Goal: Communication & Community: Answer question/provide support

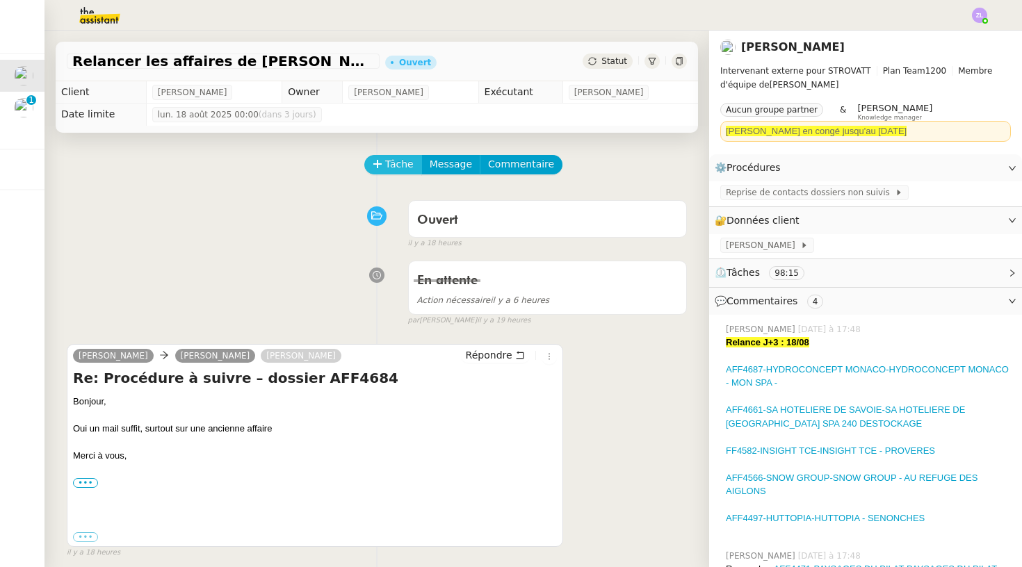
click at [377, 165] on icon at bounding box center [378, 164] width 10 height 10
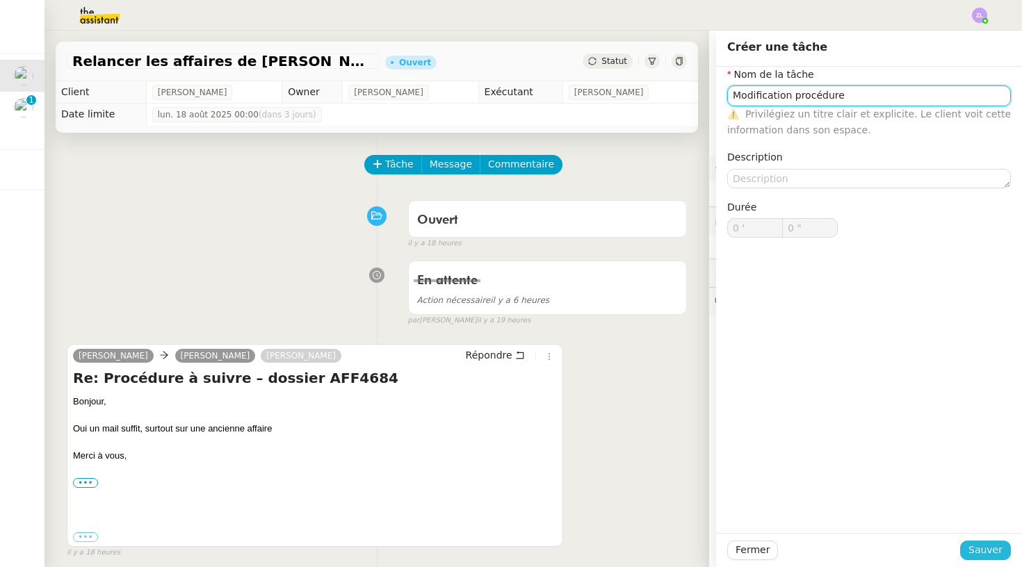
type input "Modification procédure"
click at [993, 554] on span "Sauver" at bounding box center [985, 550] width 34 height 16
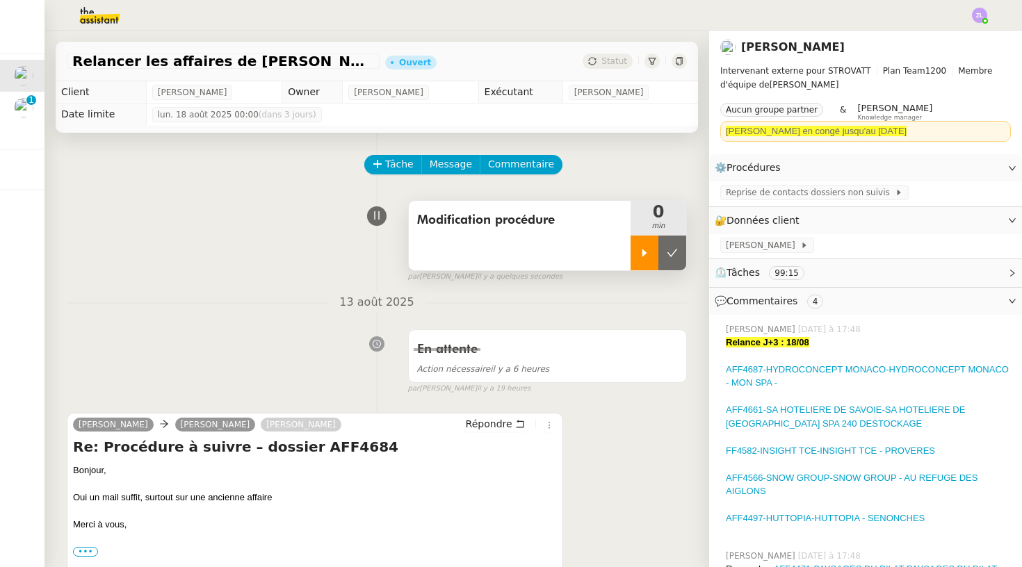
click at [642, 252] on icon at bounding box center [644, 252] width 11 height 11
click at [742, 196] on span "Reprise de contacts dossiers non suivis" at bounding box center [810, 193] width 169 height 14
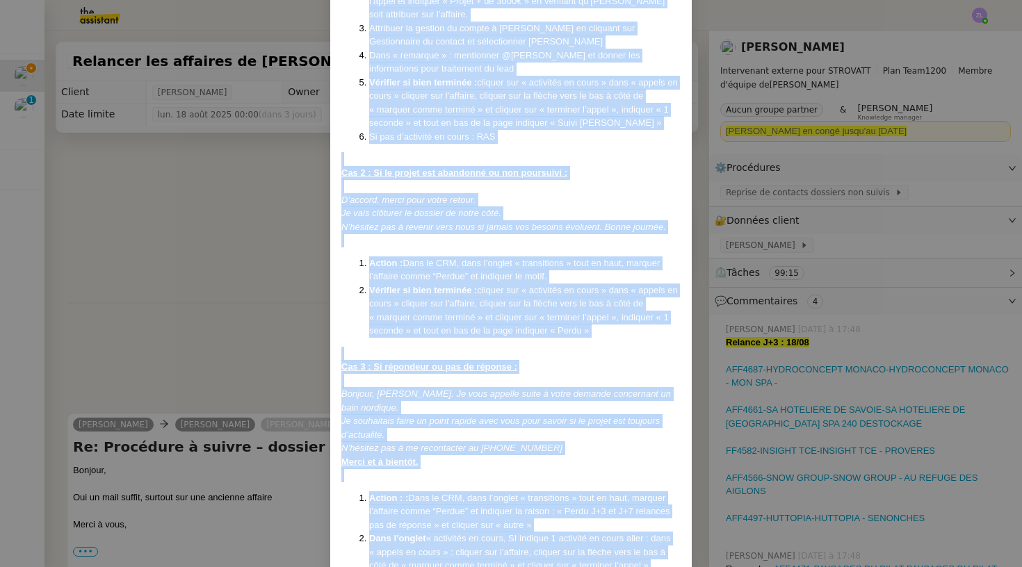
scroll to position [2573, 0]
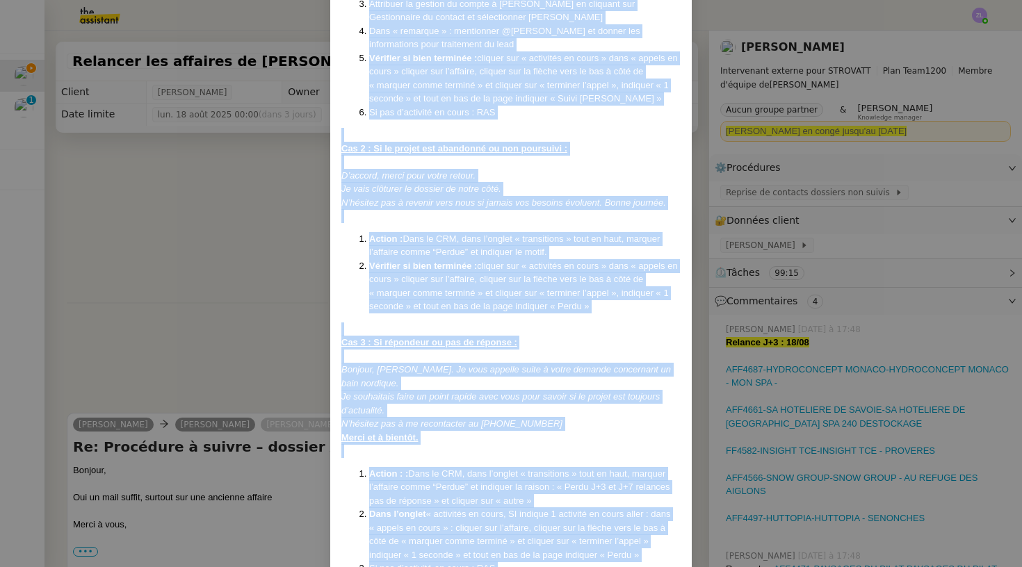
drag, startPoint x: 342, startPoint y: 88, endPoint x: 440, endPoint y: 566, distance: 488.2
click at [440, 566] on nz-modal-container "Créé le [DATE] MAJ le [DATE] Contexte : Certaines affaires ne sont actuellement…" at bounding box center [511, 283] width 1022 height 567
copy div "Lore ip 14/04/4562 DOL si 26/01/6606 Ametcons : Adipiscin elitsedd ei temp inci…"
click at [194, 342] on nz-modal-container "Créé le [DATE] MAJ le [DATE] Contexte : Certaines affaires ne sont actuellement…" at bounding box center [511, 283] width 1022 height 567
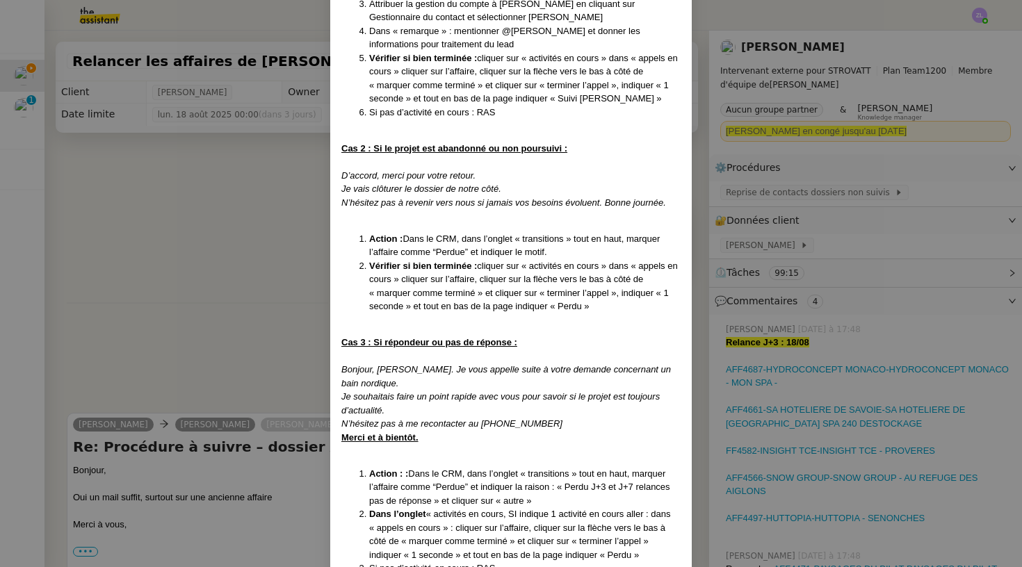
scroll to position [2530, 0]
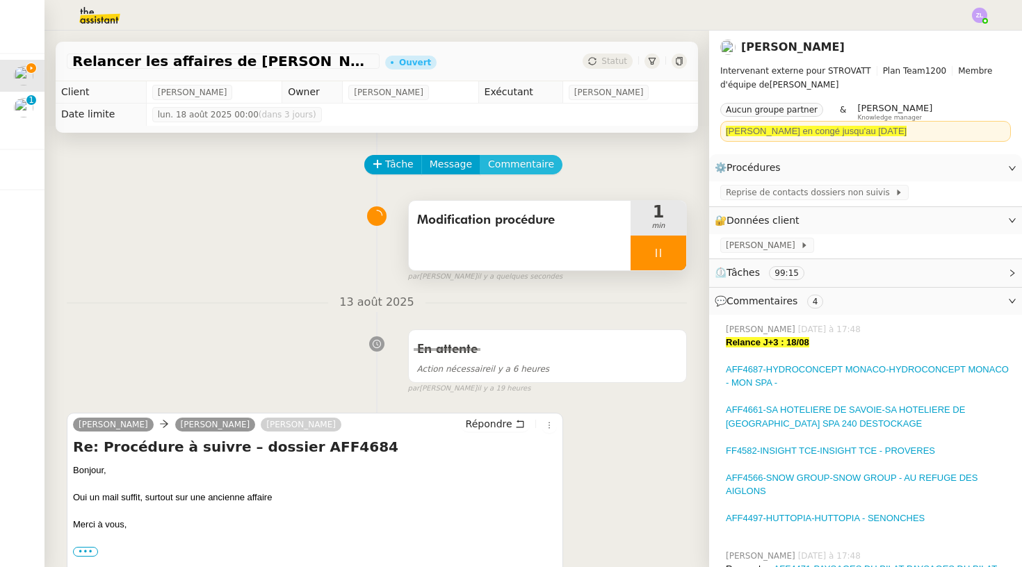
click at [507, 169] on span "Commentaire" at bounding box center [521, 164] width 66 height 16
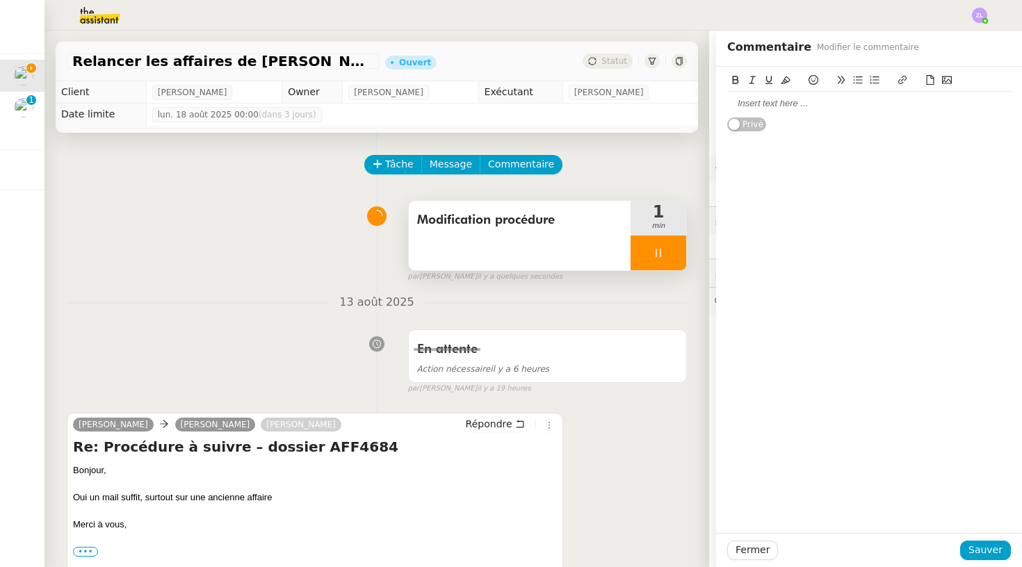
click at [743, 102] on div at bounding box center [869, 103] width 284 height 13
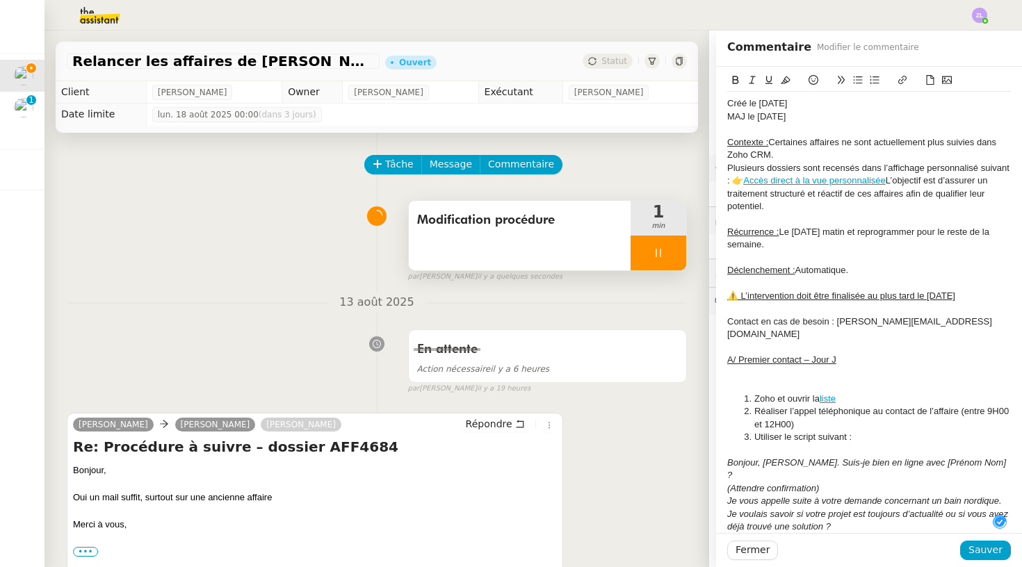
scroll to position [15, 0]
click at [769, 115] on div "MAJ le [DATE]" at bounding box center [869, 117] width 284 height 13
click at [767, 115] on div "MAJ le [DATE]" at bounding box center [869, 117] width 284 height 13
drag, startPoint x: 808, startPoint y: 117, endPoint x: 701, endPoint y: 117, distance: 106.3
click at [701, 117] on app-ticket "Relancer les affaires de [PERSON_NAME] Statut Client [PERSON_NAME] Owner [PERSO…" at bounding box center [532, 299] width 977 height 537
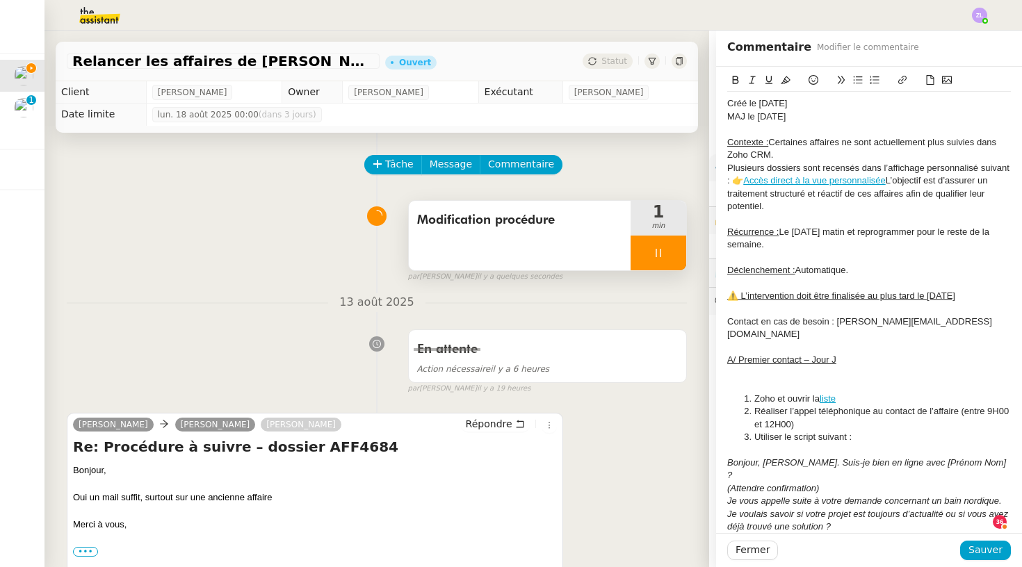
click at [783, 84] on icon at bounding box center [786, 80] width 10 height 8
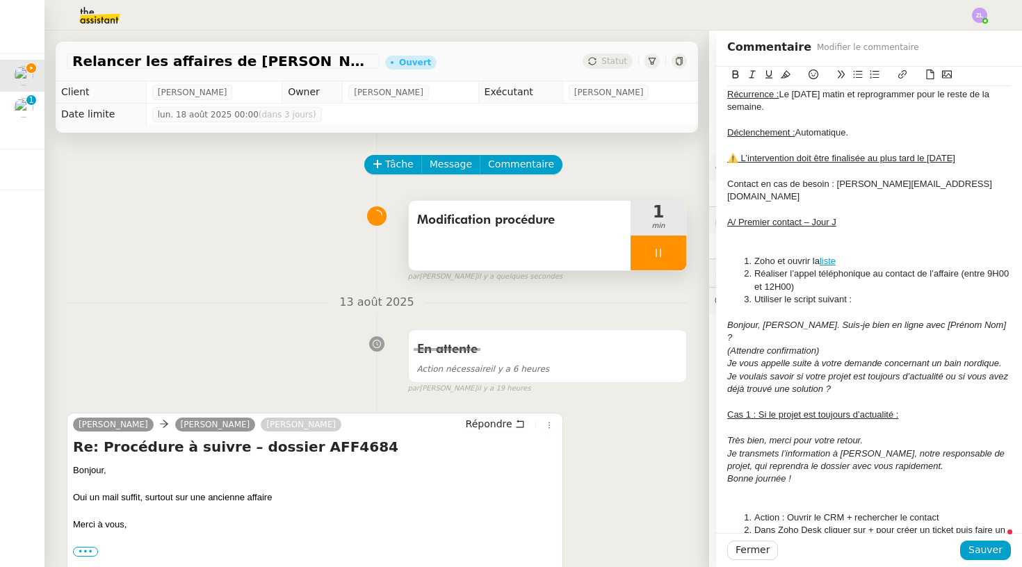
scroll to position [136, 0]
click at [760, 244] on div at bounding box center [869, 250] width 284 height 13
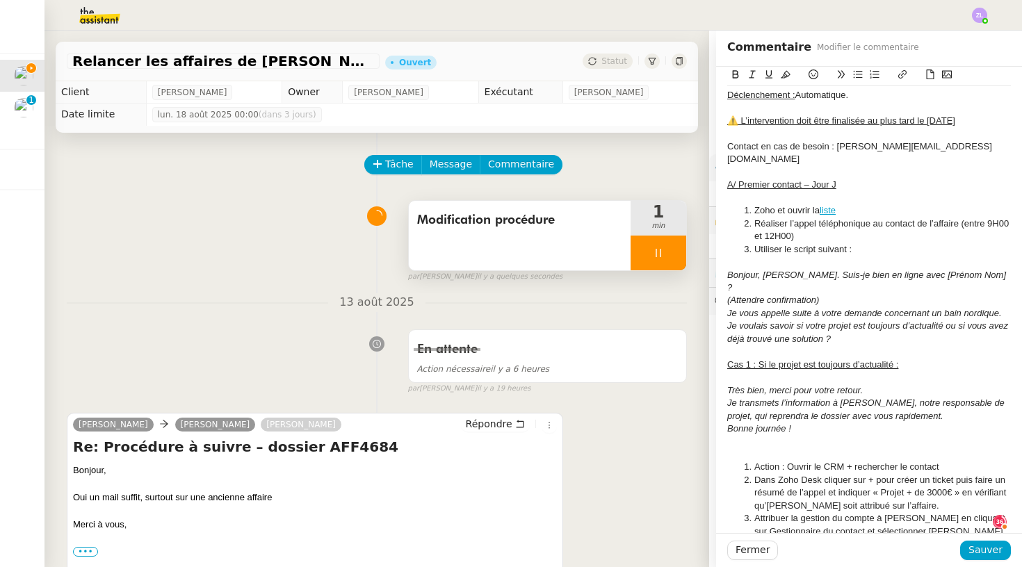
scroll to position [176, 0]
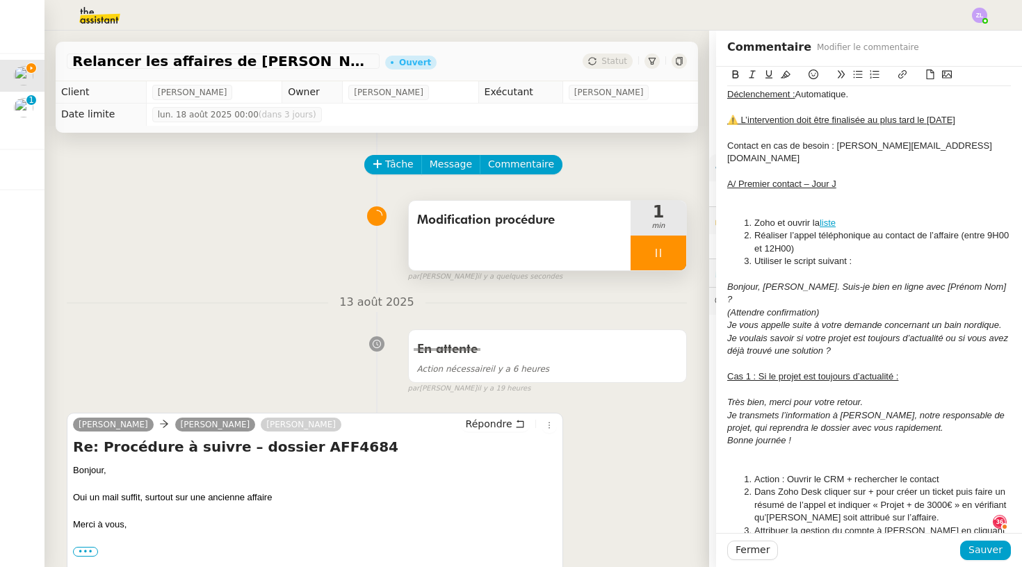
click at [808, 72] on icon at bounding box center [813, 75] width 10 height 10
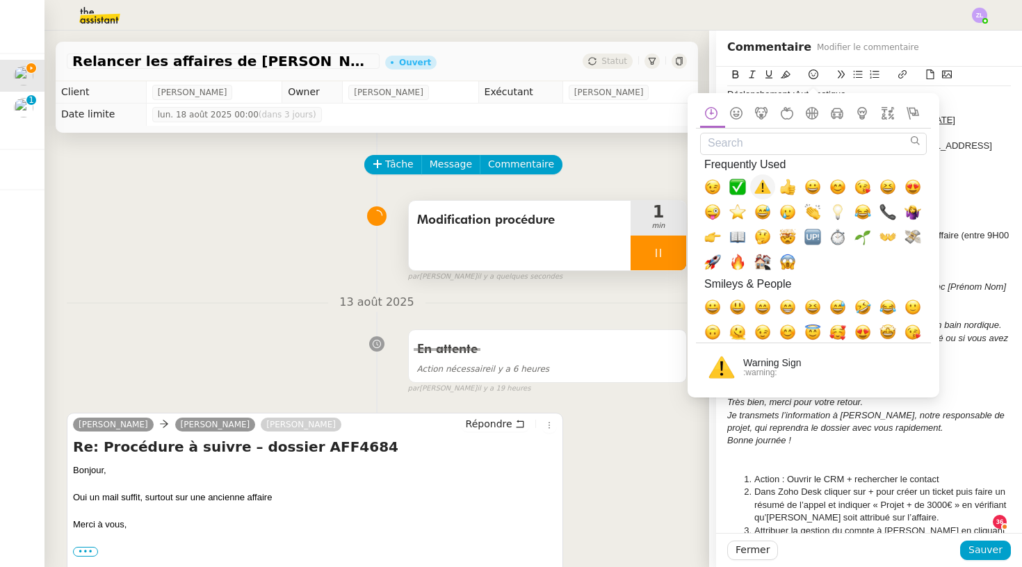
click at [756, 186] on span "⚠️, warning" at bounding box center [762, 187] width 17 height 17
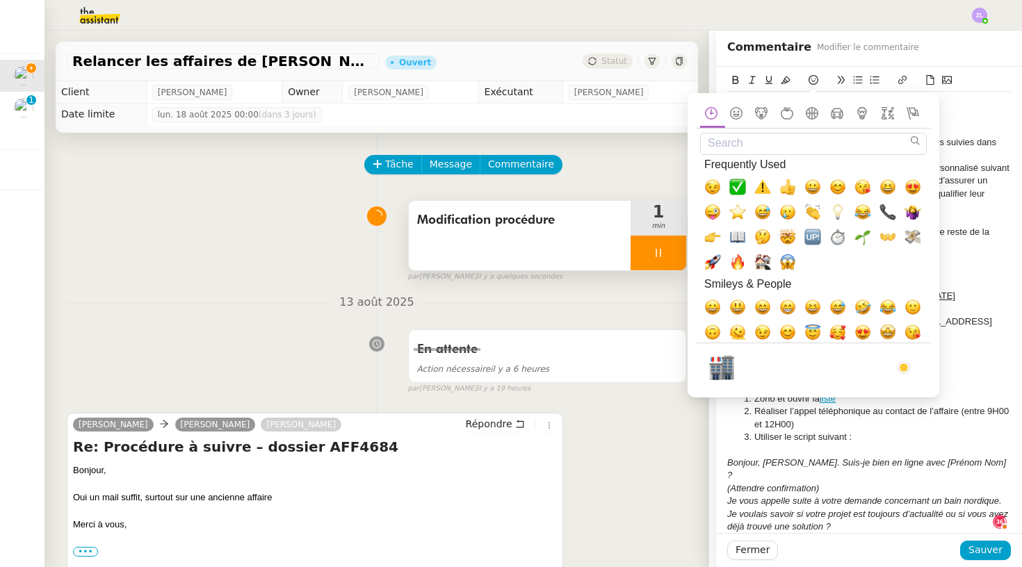
click at [972, 341] on div at bounding box center [869, 347] width 284 height 13
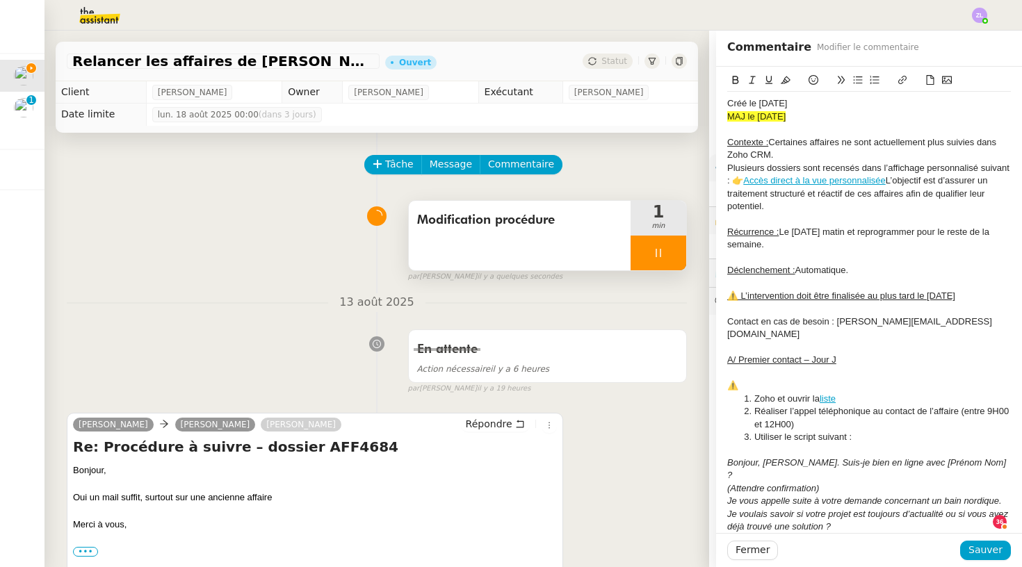
click at [753, 380] on div "⚠️" at bounding box center [869, 386] width 284 height 13
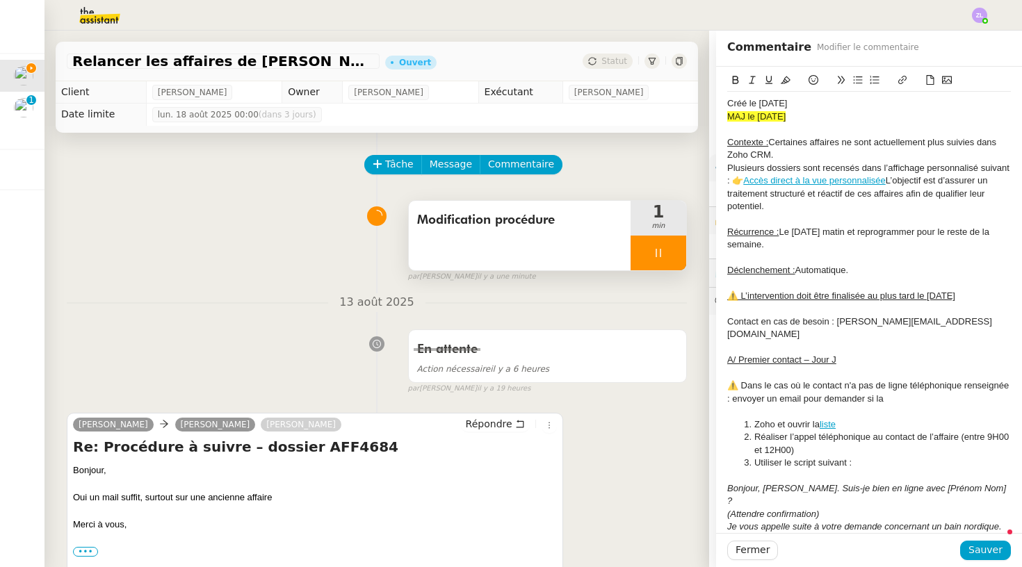
click at [890, 384] on div "⚠️ Dans le cas où le contact n'a pas de ligne téléphonique renseignée : envoyer…" at bounding box center [869, 393] width 284 height 26
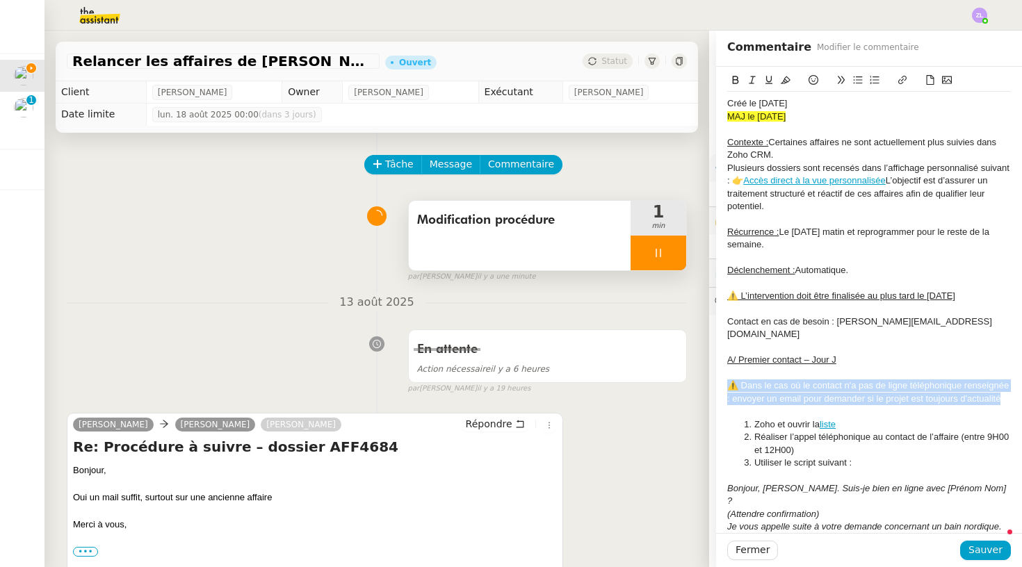
drag, startPoint x: 1003, startPoint y: 378, endPoint x: 740, endPoint y: 141, distance: 354.4
click at [694, 364] on app-ticket "Relancer les affaires de [PERSON_NAME] Statut Client [PERSON_NAME] Owner [PERSO…" at bounding box center [532, 299] width 977 height 537
click at [782, 82] on icon at bounding box center [786, 80] width 10 height 10
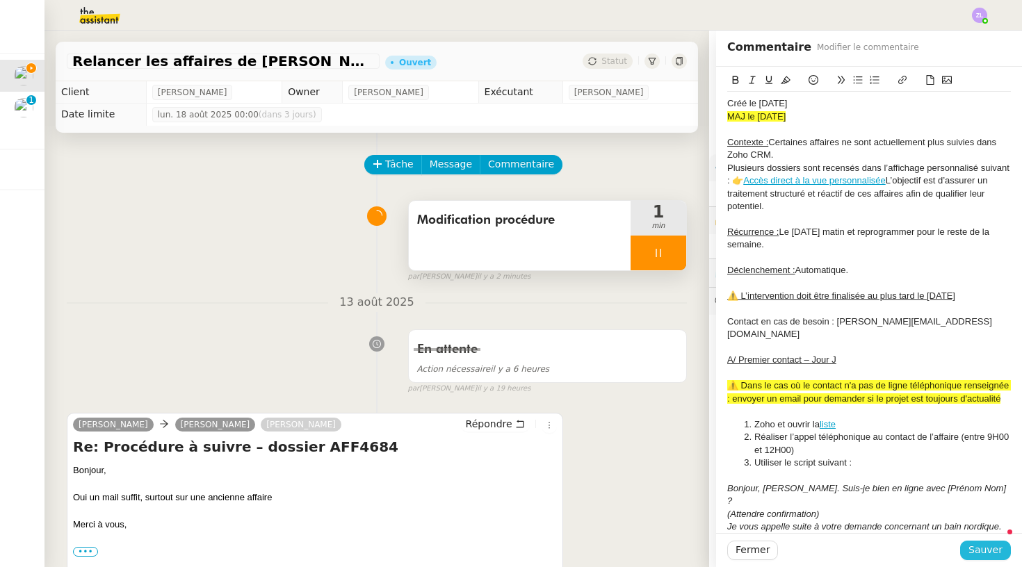
click at [976, 548] on span "Sauver" at bounding box center [985, 550] width 34 height 16
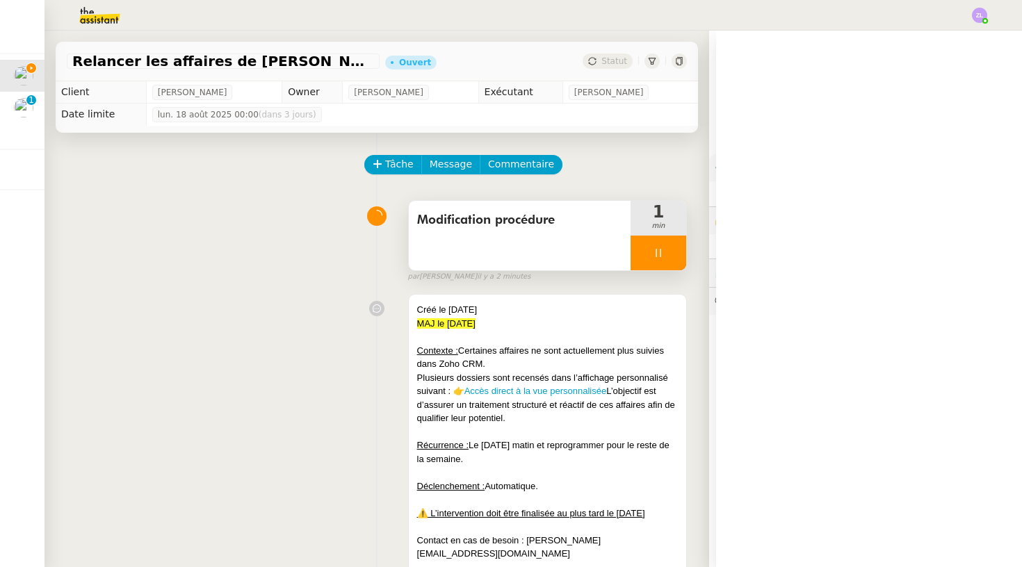
click at [400, 165] on span "Tâche" at bounding box center [399, 164] width 28 height 16
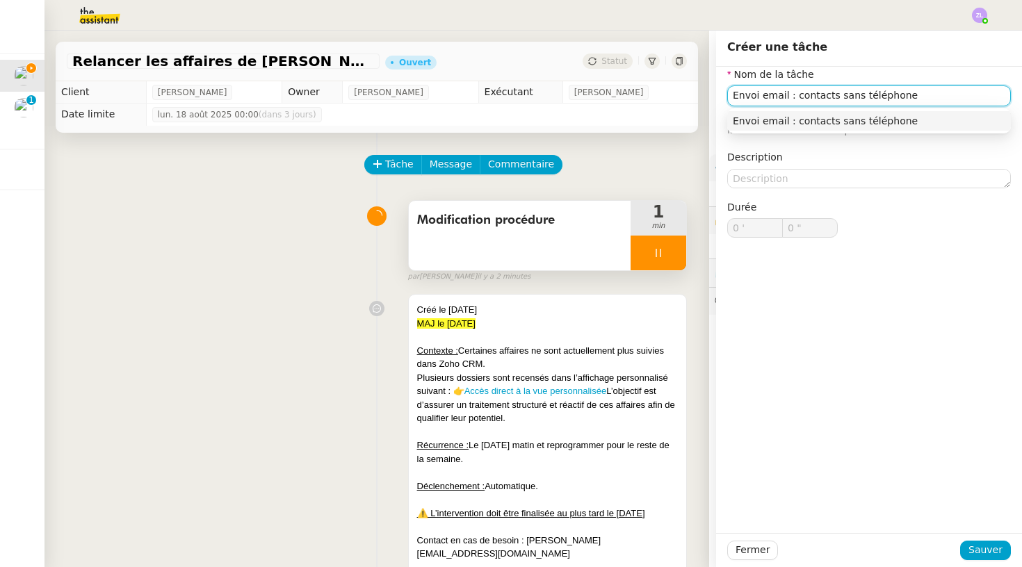
type input "Envoi email : contacts sans téléphone"
click at [970, 539] on div "Fermer Sauver" at bounding box center [869, 550] width 306 height 34
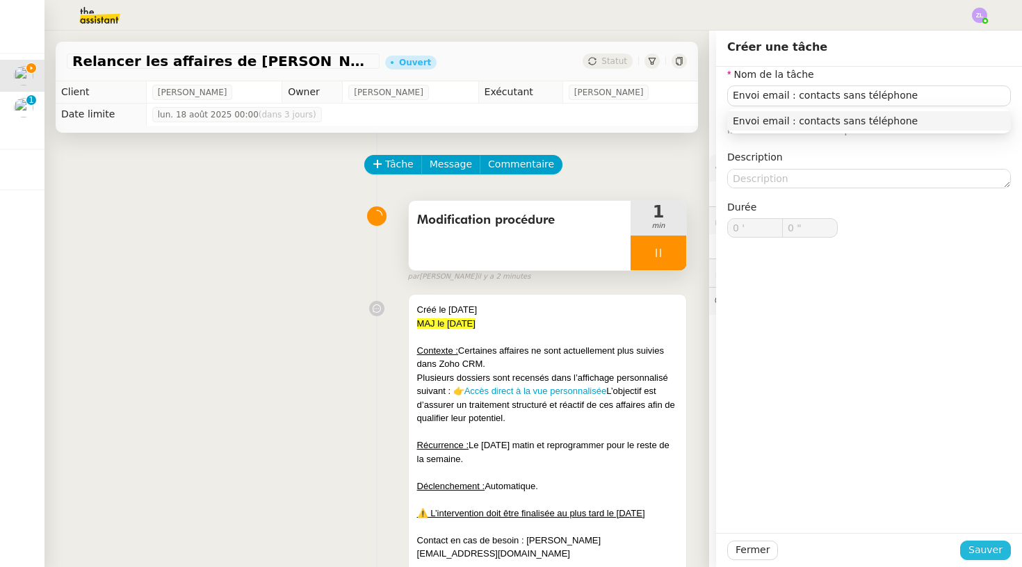
click at [974, 552] on span "Sauver" at bounding box center [985, 550] width 34 height 16
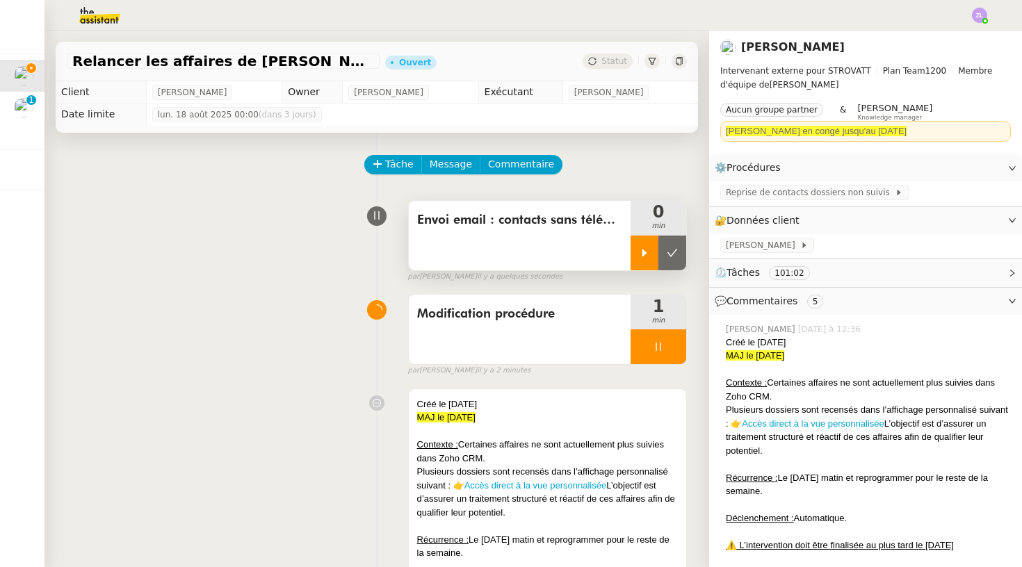
click at [637, 242] on div at bounding box center [644, 253] width 28 height 35
click at [643, 354] on div at bounding box center [658, 346] width 56 height 35
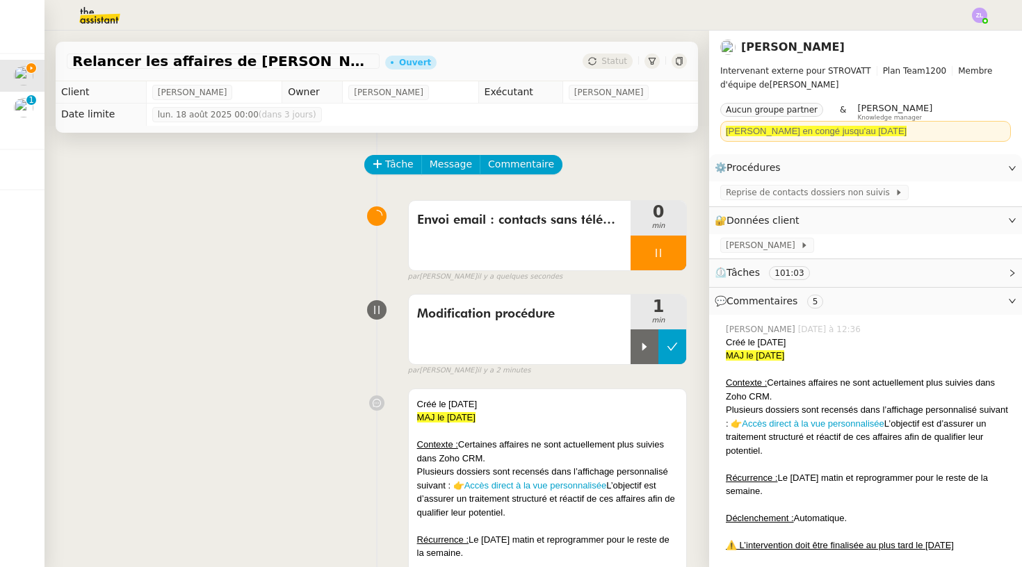
click at [664, 351] on button at bounding box center [672, 346] width 28 height 35
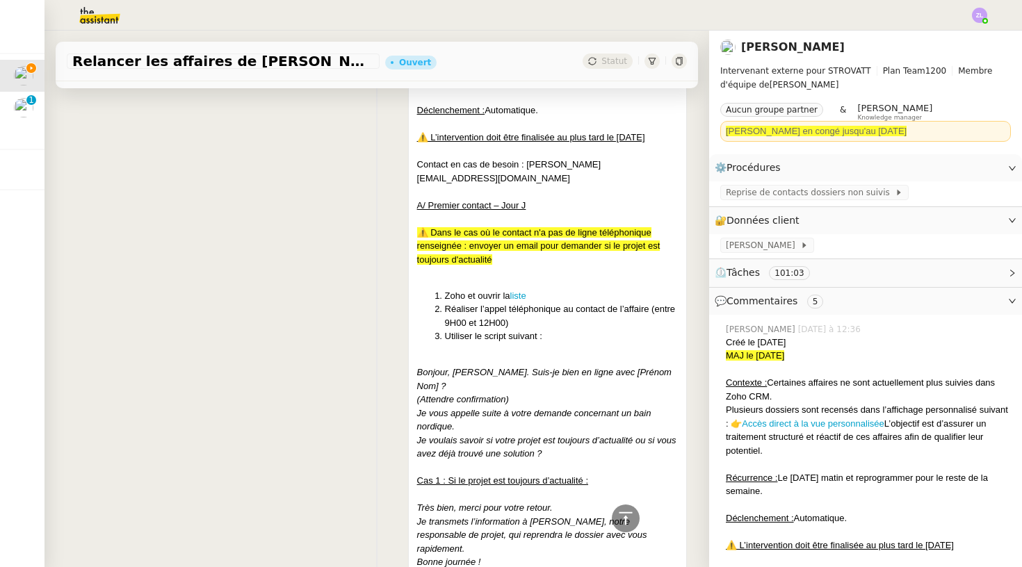
scroll to position [511, 0]
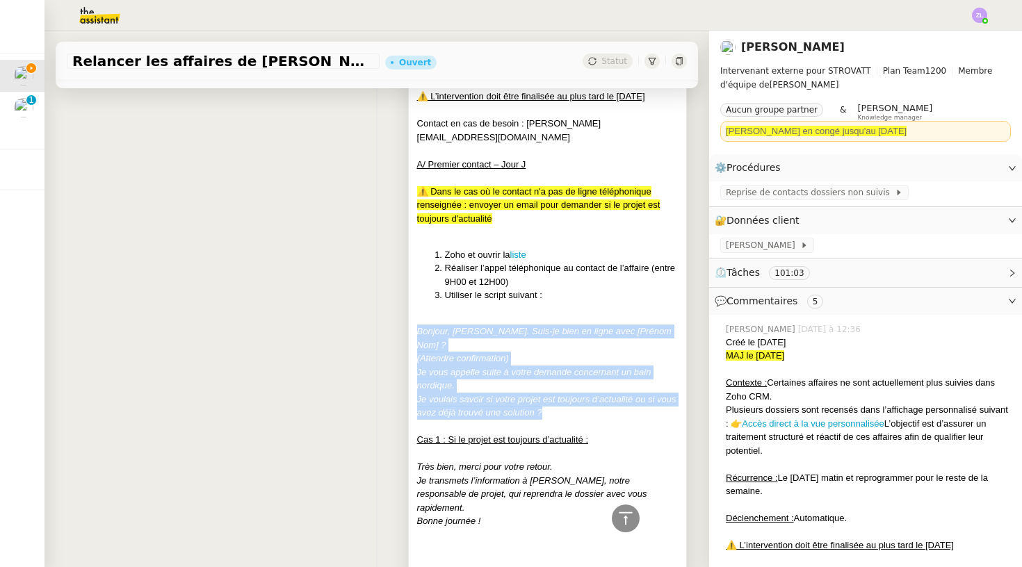
drag, startPoint x: 554, startPoint y: 393, endPoint x: 409, endPoint y: 307, distance: 168.3
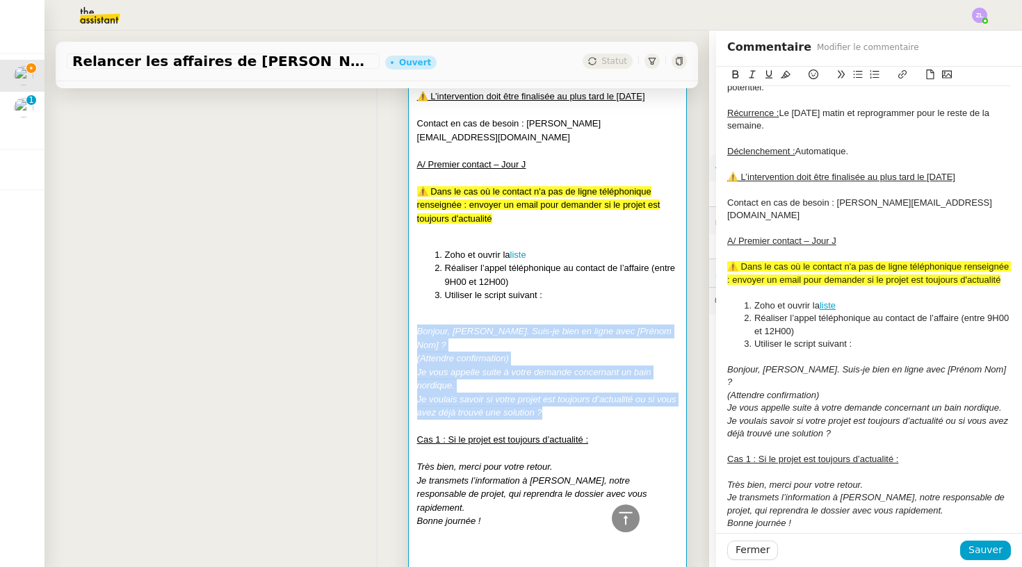
scroll to position [184, 0]
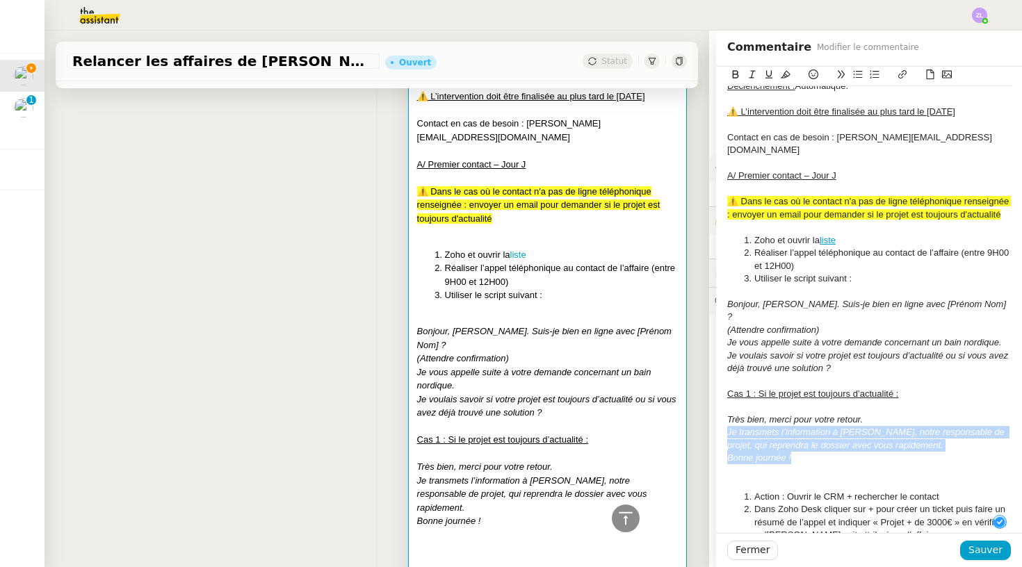
drag, startPoint x: 806, startPoint y: 431, endPoint x: 721, endPoint y: 404, distance: 88.4
copy div "Je transmets l’information à [PERSON_NAME], notre responsable de projet, qui re…"
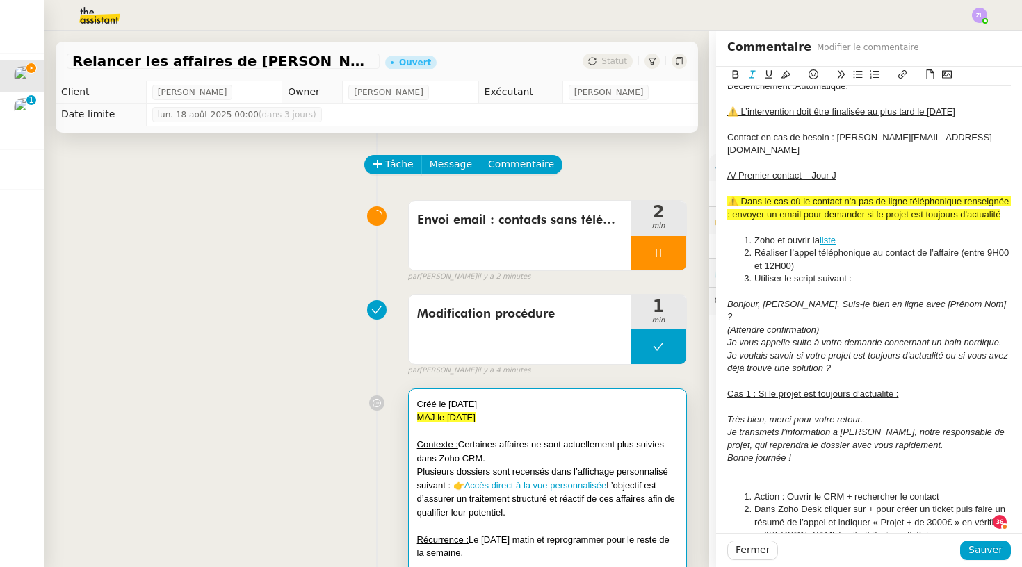
scroll to position [0, 0]
click at [441, 165] on span "Message" at bounding box center [451, 164] width 42 height 16
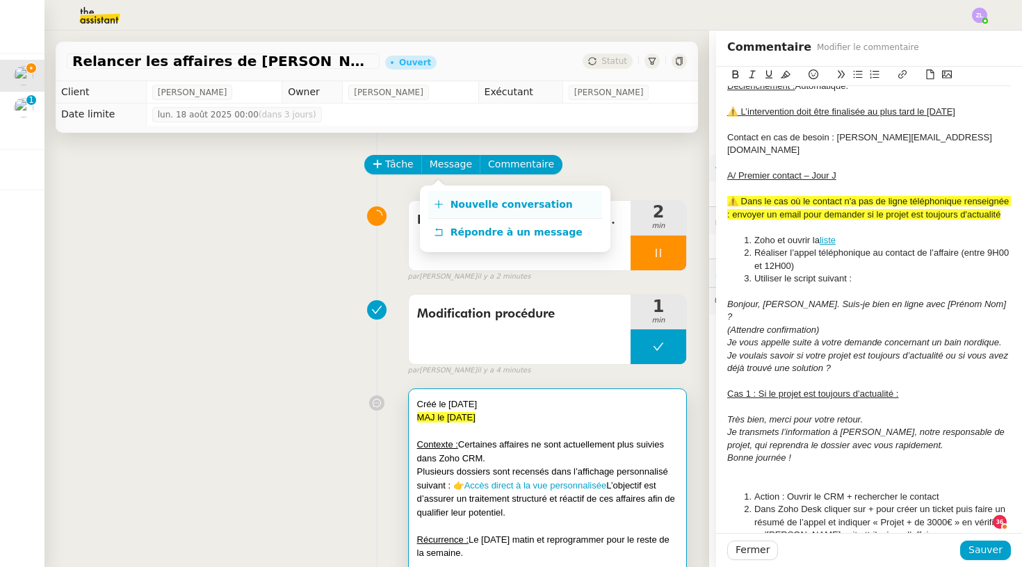
click at [478, 211] on link "Nouvelle conversation" at bounding box center [515, 205] width 174 height 28
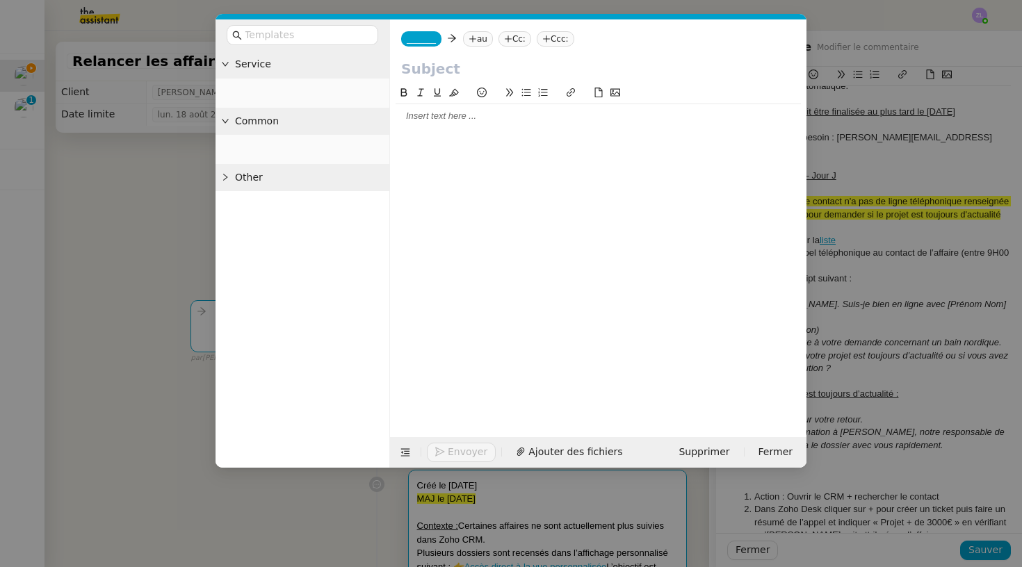
click at [434, 47] on div "_______ au Cc: Ccc:" at bounding box center [598, 38] width 416 height 39
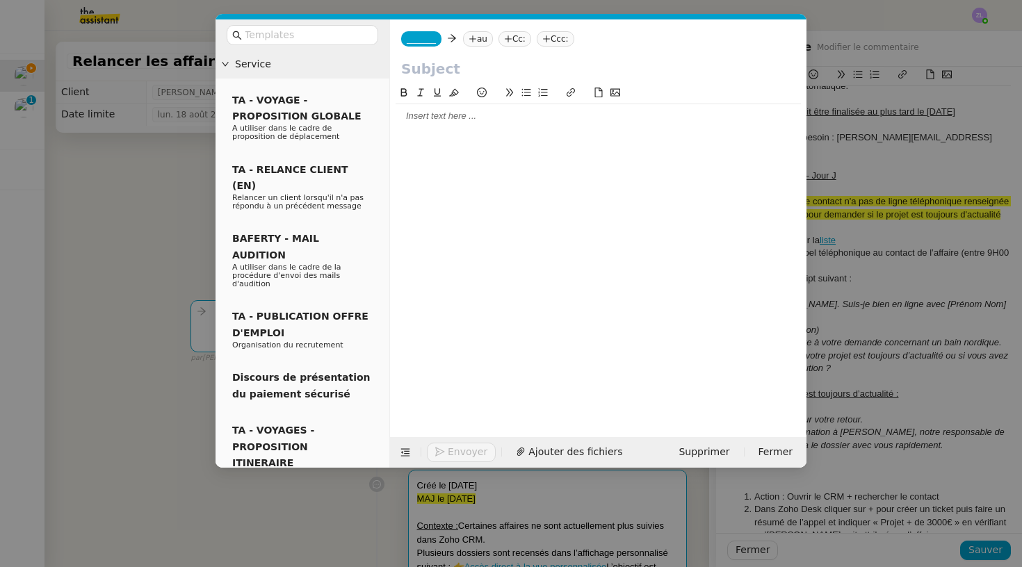
click at [426, 42] on span "_______" at bounding box center [421, 39] width 29 height 10
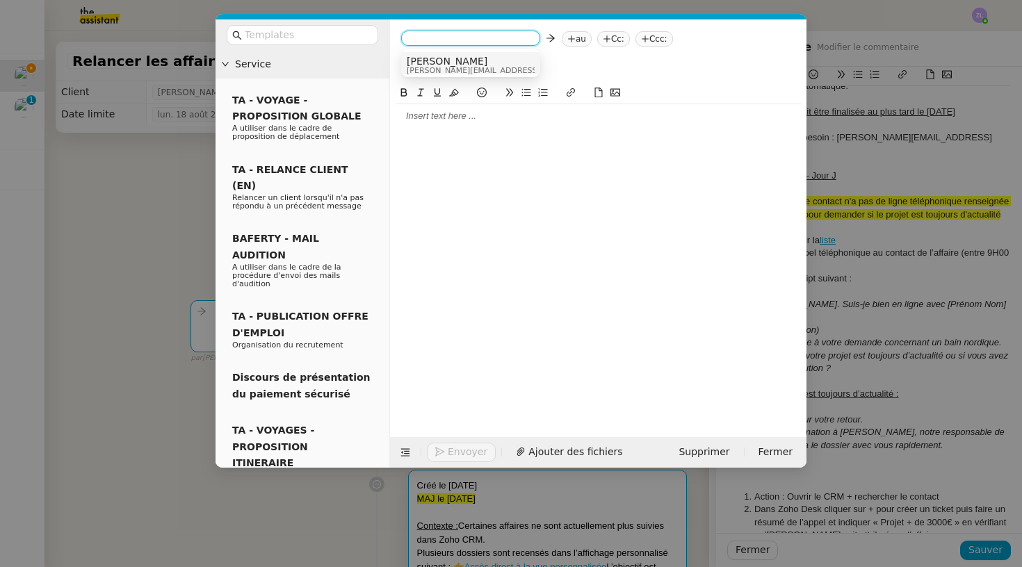
click at [442, 68] on span "[PERSON_NAME][EMAIL_ADDRESS][DOMAIN_NAME]" at bounding box center [505, 71] width 197 height 8
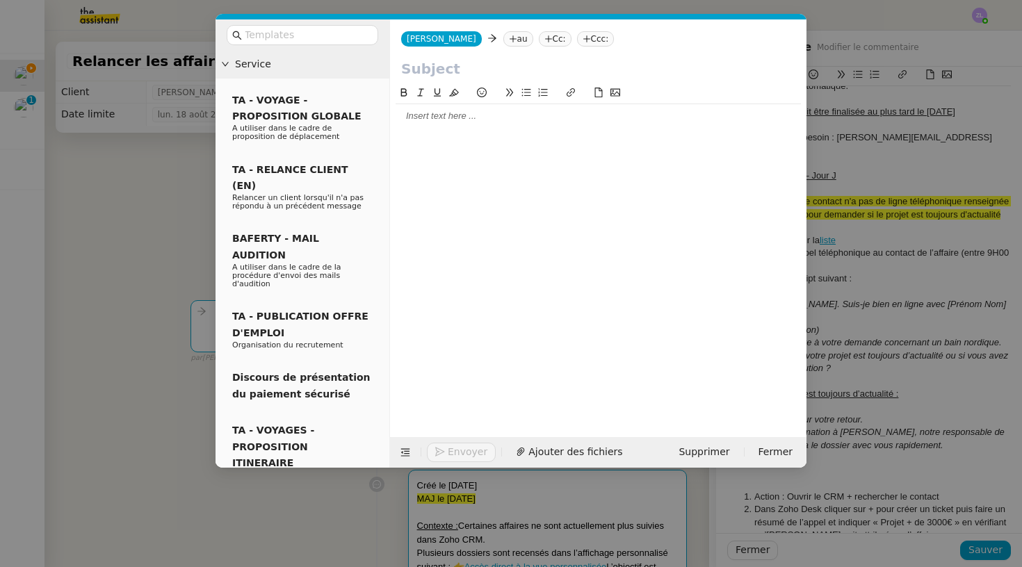
click at [509, 41] on icon at bounding box center [513, 39] width 8 height 8
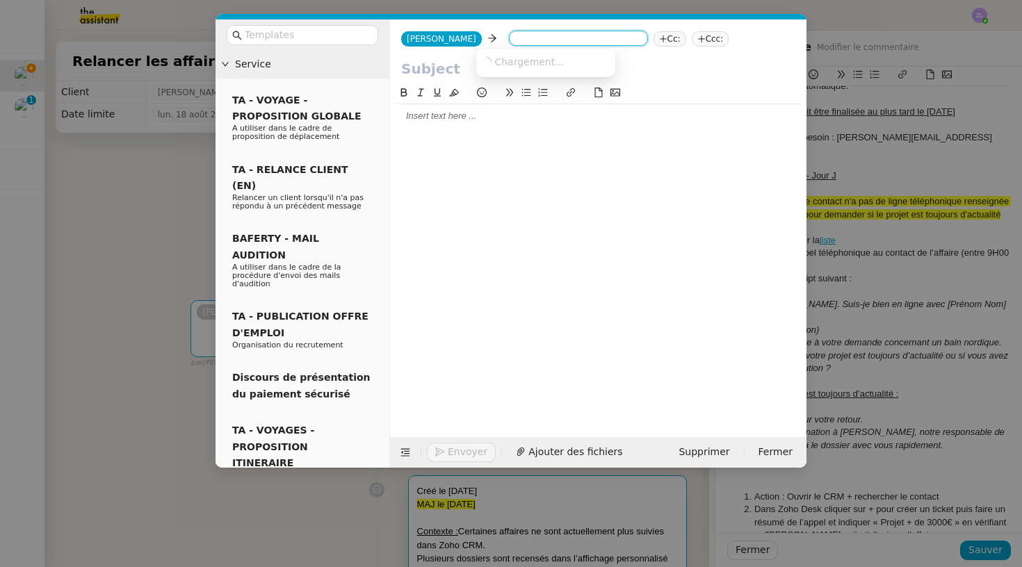
paste input "[EMAIL_ADDRESS][DOMAIN_NAME]"
type input "[EMAIL_ADDRESS][DOMAIN_NAME]"
click at [532, 60] on span "[EMAIL_ADDRESS][DOMAIN_NAME]" at bounding box center [567, 61] width 170 height 11
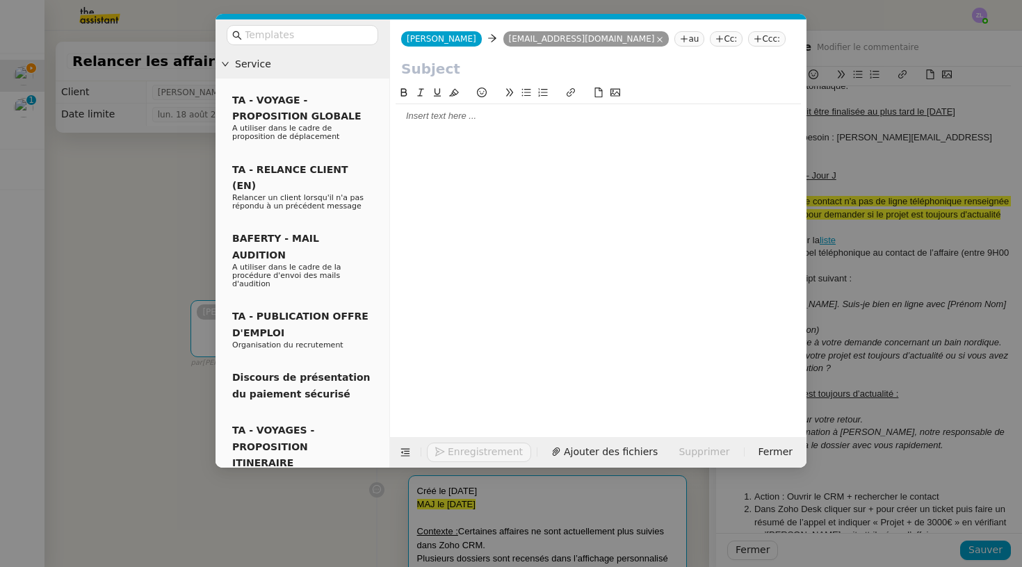
click at [710, 42] on nz-tag "Cc:" at bounding box center [726, 38] width 33 height 15
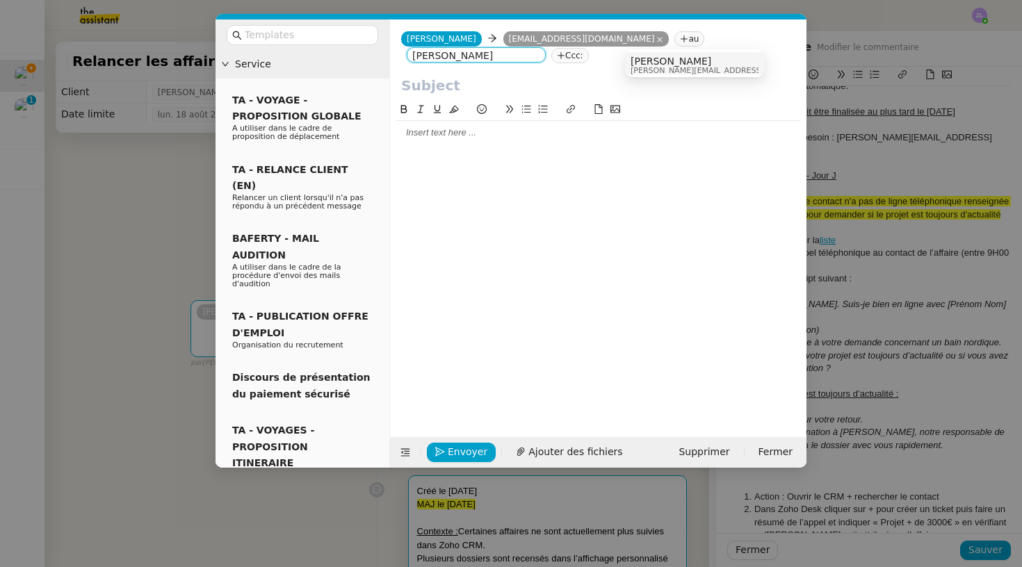
type input "[PERSON_NAME]"
click at [662, 70] on span "[PERSON_NAME][EMAIL_ADDRESS][DOMAIN_NAME]" at bounding box center [728, 71] width 197 height 8
click at [463, 83] on input "text" at bounding box center [598, 85] width 394 height 21
paste input "Suivi de votre demande – Bain nordique"
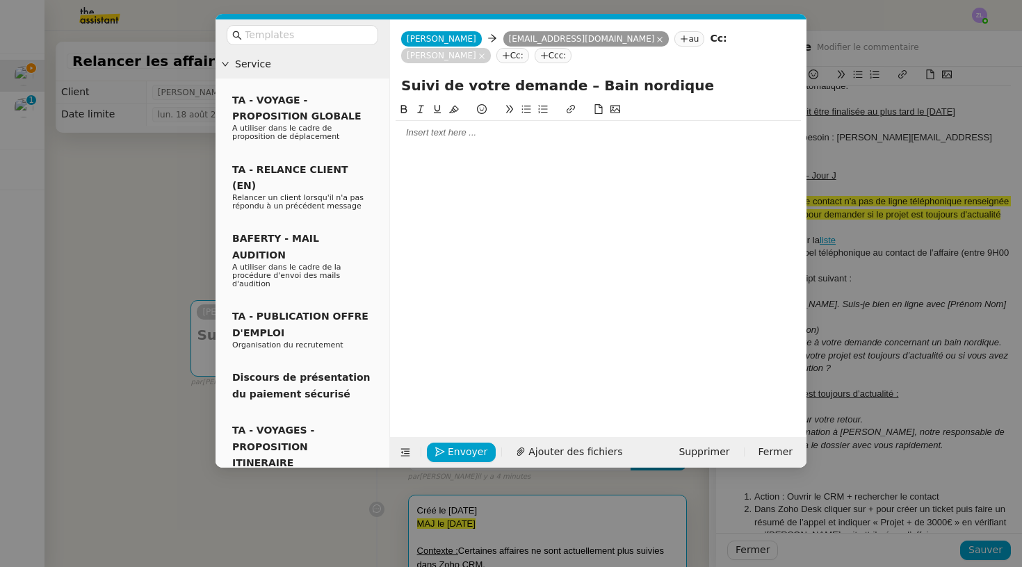
drag, startPoint x: 570, startPoint y: 86, endPoint x: 667, endPoint y: 87, distance: 96.6
click at [667, 87] on input "Suivi de votre demande – Bain nordique" at bounding box center [598, 85] width 394 height 21
type input "Suivi de votre demande – Storvatt"
click at [418, 138] on div at bounding box center [597, 133] width 405 height 13
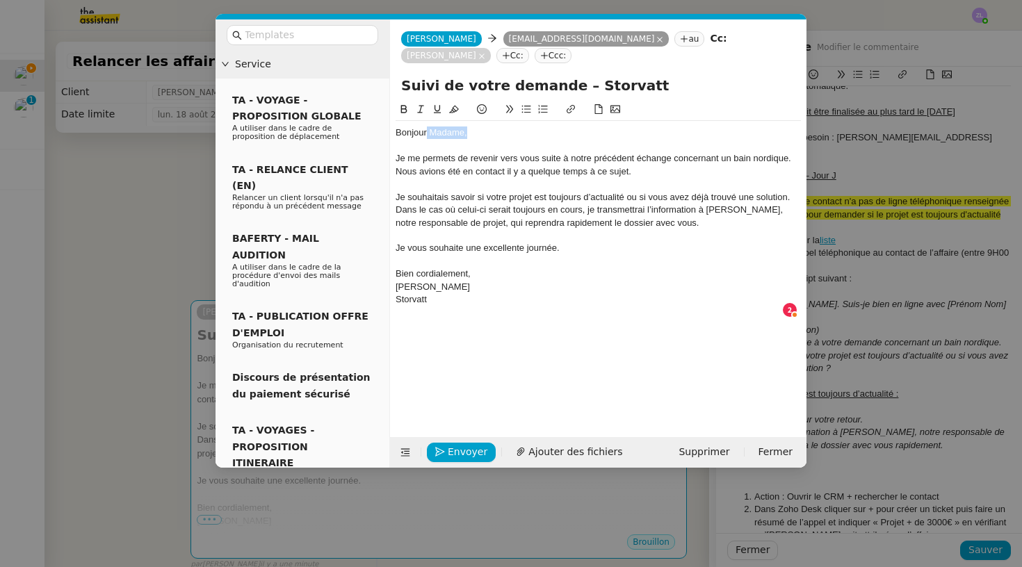
drag, startPoint x: 470, startPoint y: 136, endPoint x: 427, endPoint y: 136, distance: 43.1
click at [427, 136] on div "Bonjour Madame," at bounding box center [597, 133] width 405 height 13
click at [456, 284] on div "[PERSON_NAME]" at bounding box center [597, 287] width 405 height 13
click at [486, 281] on div "[PERSON_NAME]" at bounding box center [597, 287] width 405 height 13
click at [481, 272] on div "Bien cordialement," at bounding box center [597, 274] width 405 height 13
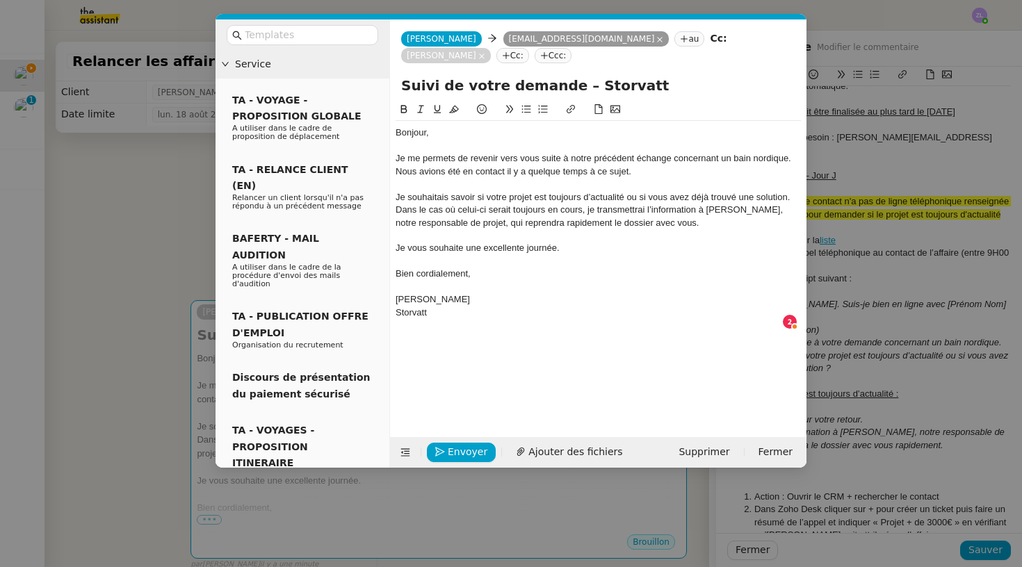
scroll to position [0, 0]
click at [398, 211] on div "Dans le cas où celui-ci serait toujours en cours, je transmettrai l’information…" at bounding box center [597, 217] width 405 height 26
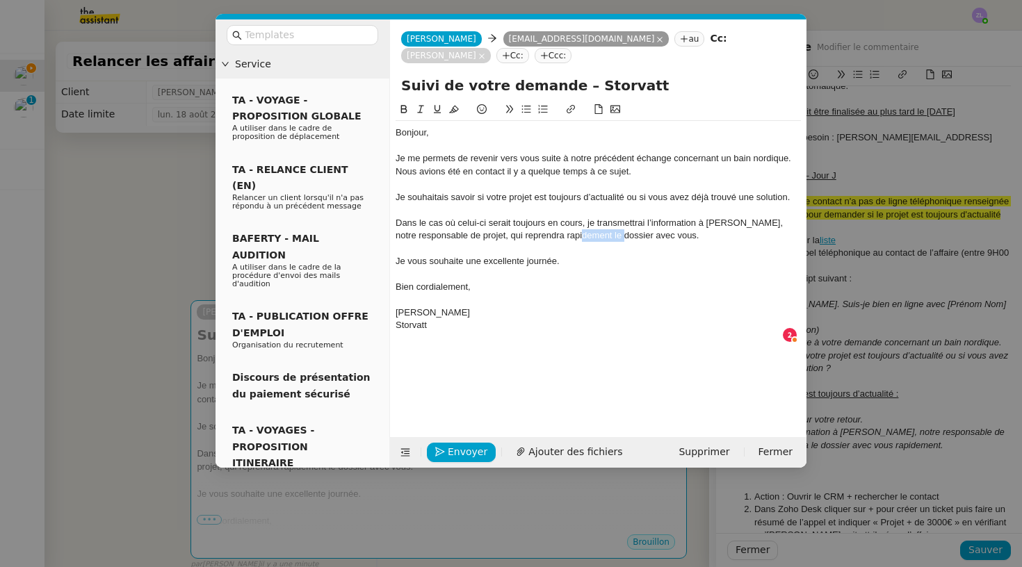
drag, startPoint x: 631, startPoint y: 235, endPoint x: 592, endPoint y: 236, distance: 39.6
click at [592, 236] on div "Dans le cas où celui-ci serait toujours en cours, je transmettrai l’information…" at bounding box center [597, 230] width 405 height 26
click at [587, 281] on div "Bien cordialement," at bounding box center [597, 287] width 405 height 13
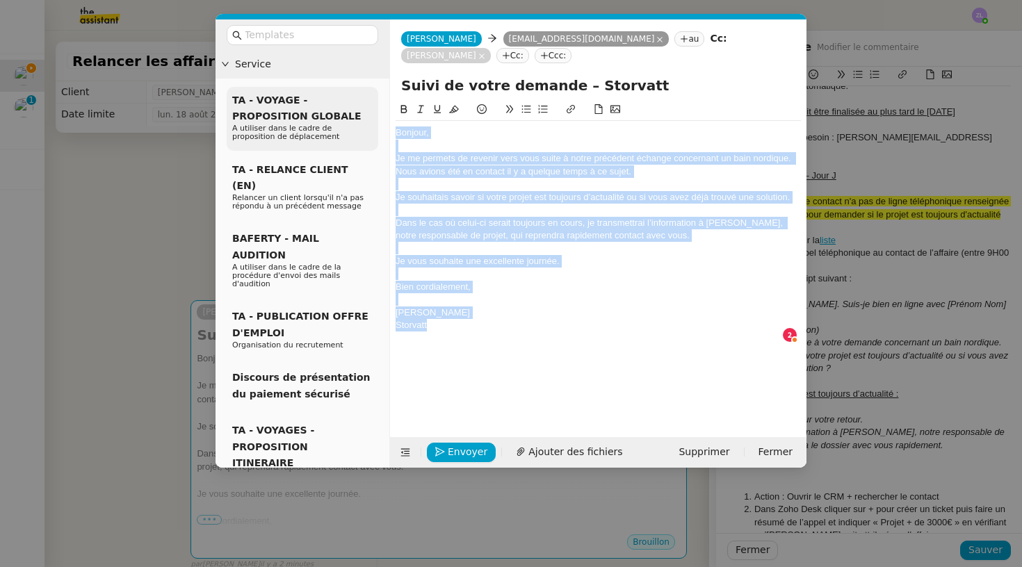
drag, startPoint x: 447, startPoint y: 318, endPoint x: 371, endPoint y: 103, distance: 227.7
click at [371, 103] on nz-layout "Service TA - VOYAGE - PROPOSITION GLOBALE A utiliser dans le cadre de propositi…" at bounding box center [510, 243] width 591 height 448
copy div "Bonjour, Je me permets de revenir vers vous suite à notre précédent échange con…"
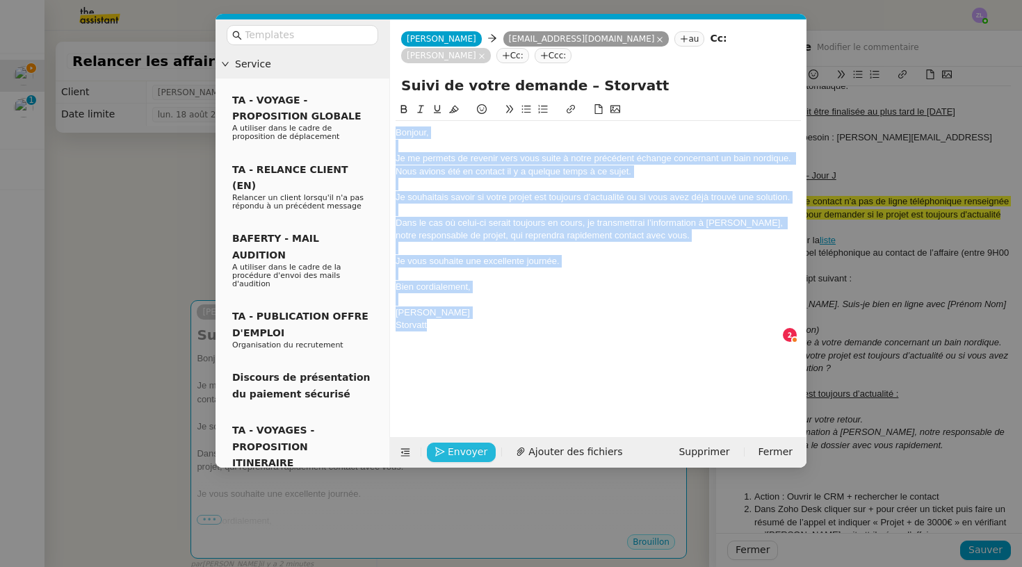
click at [439, 456] on icon "button" at bounding box center [440, 452] width 10 height 10
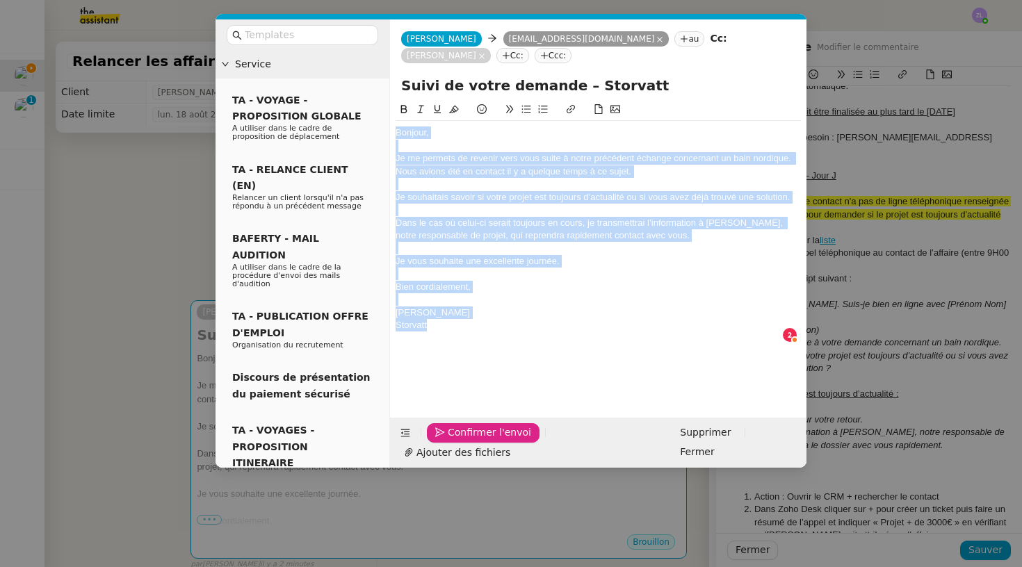
click at [439, 437] on icon "button" at bounding box center [440, 432] width 10 height 10
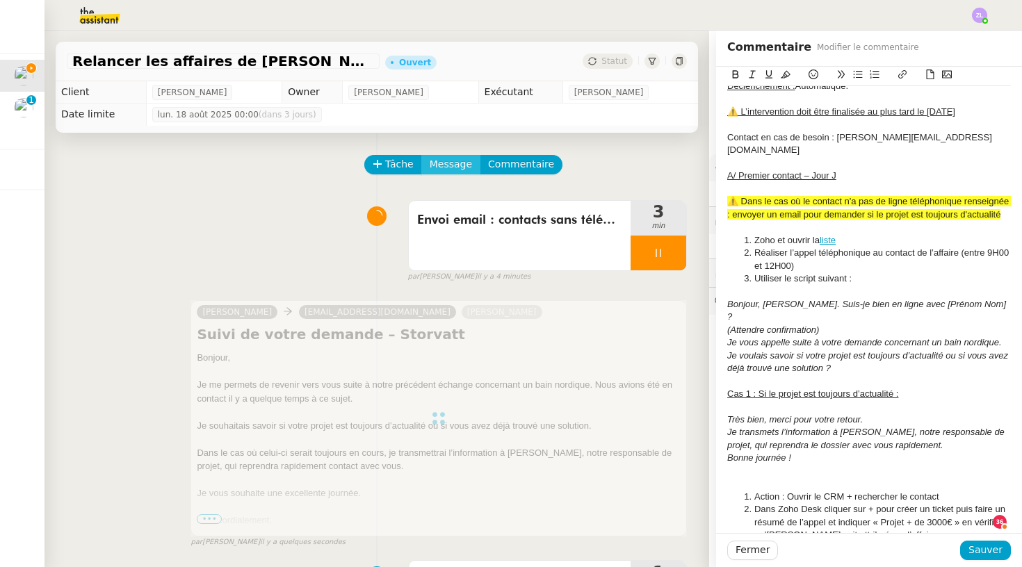
click at [454, 166] on span "Message" at bounding box center [451, 164] width 42 height 16
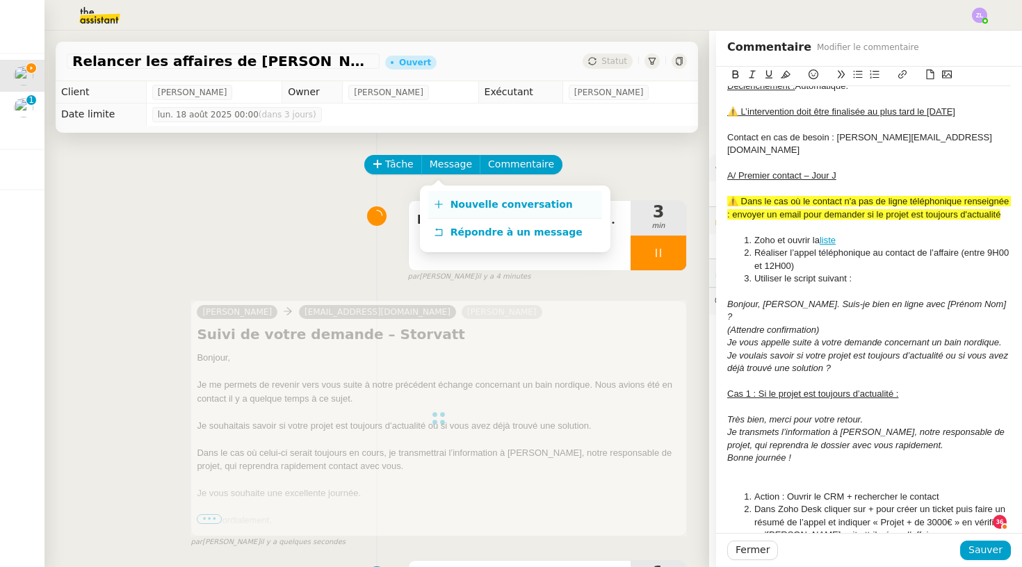
click at [469, 201] on span "Nouvelle conversation" at bounding box center [511, 204] width 122 height 11
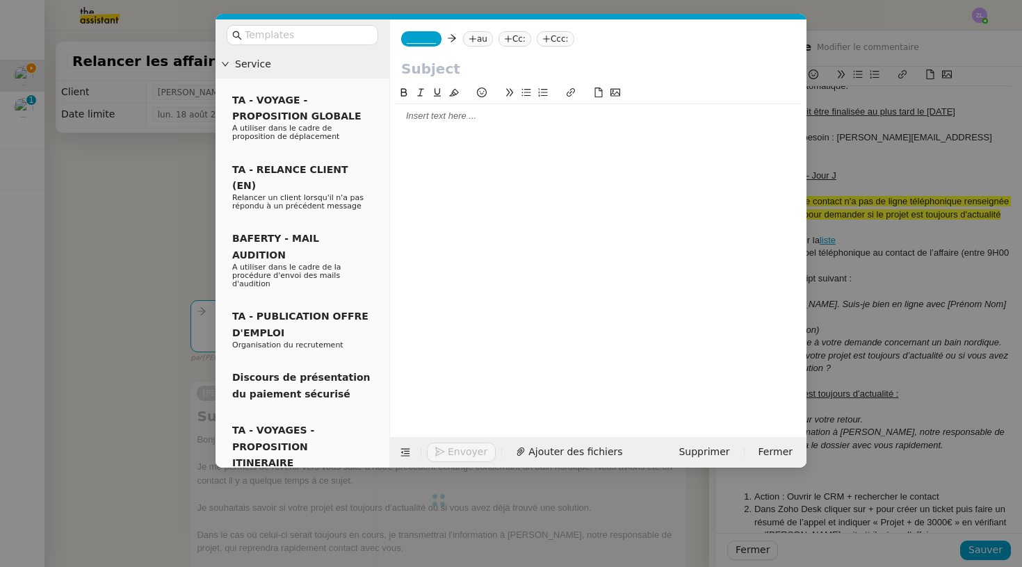
click at [429, 46] on nz-tag "_______" at bounding box center [421, 38] width 40 height 15
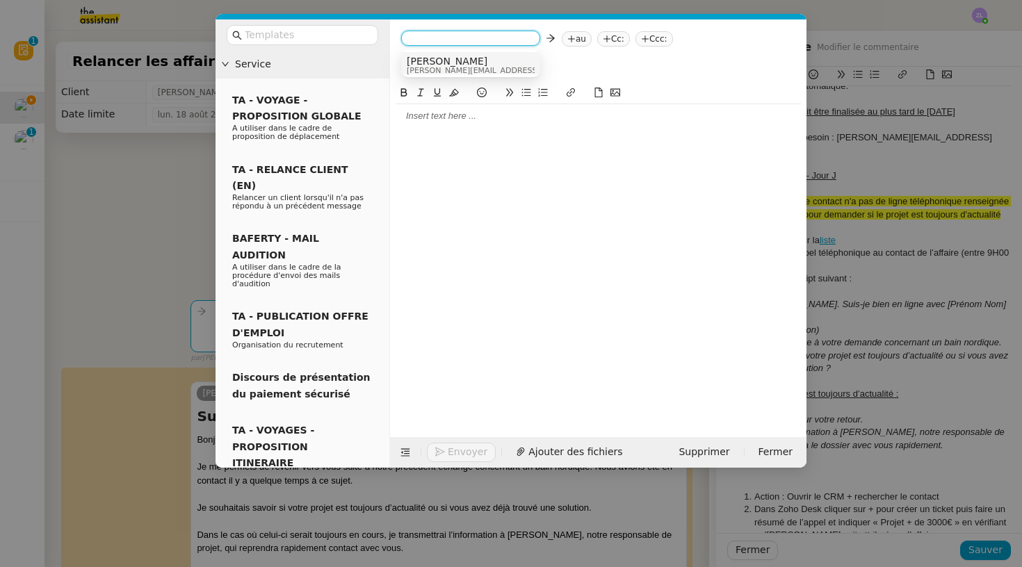
click at [441, 64] on span "[PERSON_NAME]" at bounding box center [505, 61] width 197 height 11
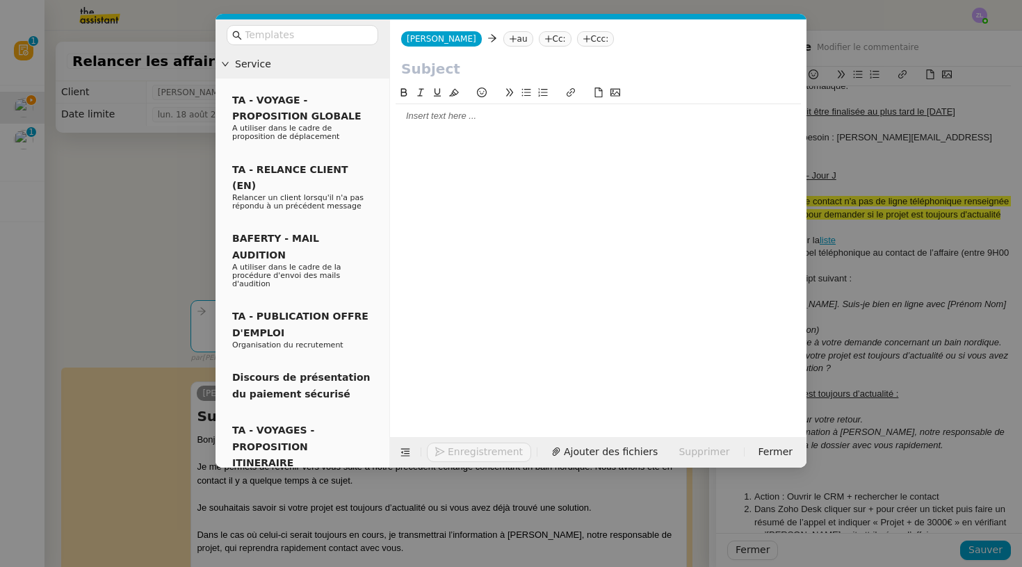
click at [503, 42] on nz-tag "au" at bounding box center [518, 38] width 30 height 15
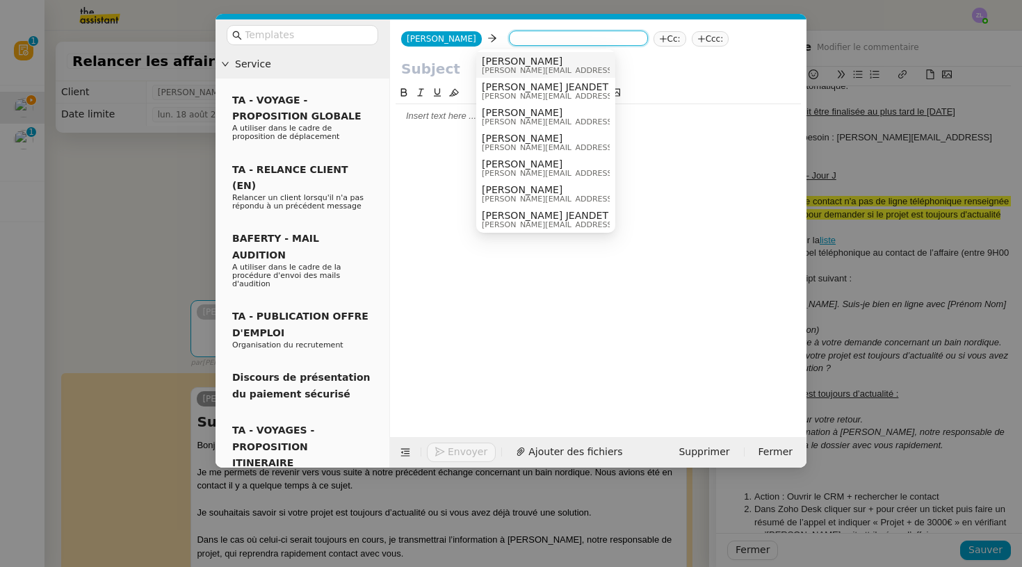
click at [653, 39] on nz-tag "Cc:" at bounding box center [669, 38] width 33 height 15
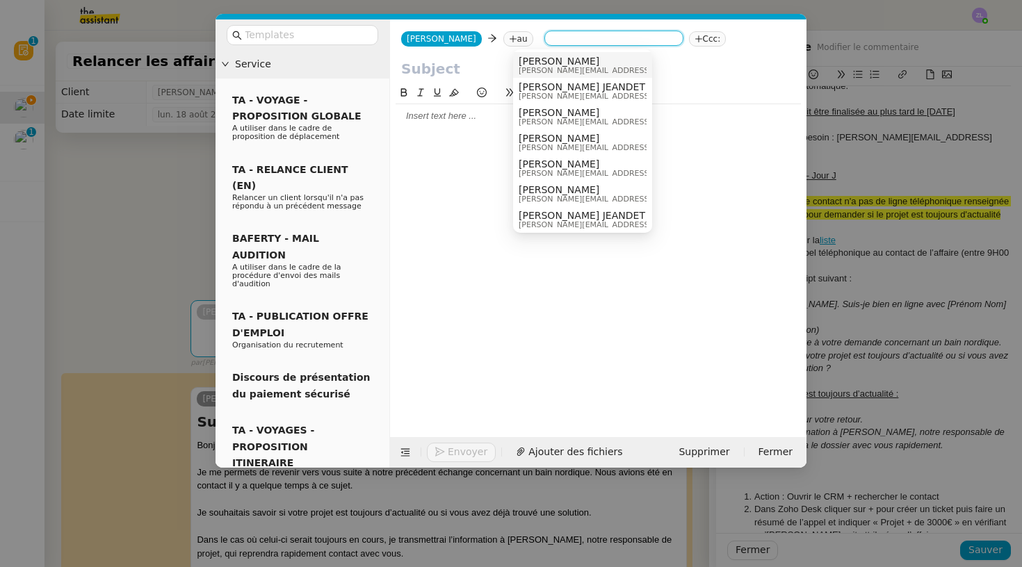
click at [605, 74] on span "[PERSON_NAME][EMAIL_ADDRESS][DOMAIN_NAME]" at bounding box center [617, 71] width 197 height 8
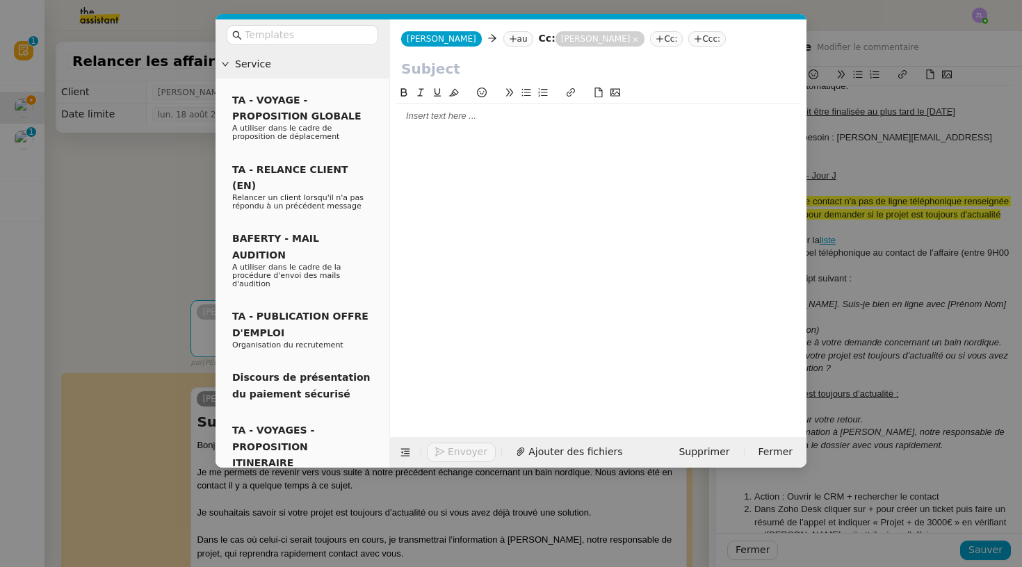
click at [459, 122] on div at bounding box center [597, 116] width 405 height 13
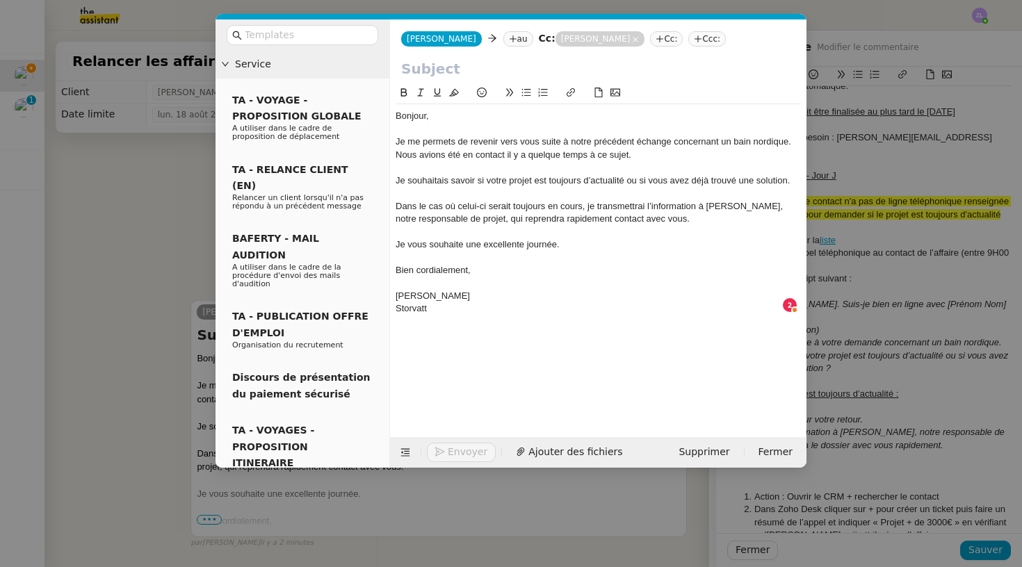
click at [428, 73] on input "text" at bounding box center [598, 68] width 394 height 21
click at [503, 33] on nz-tag "au" at bounding box center [518, 38] width 30 height 15
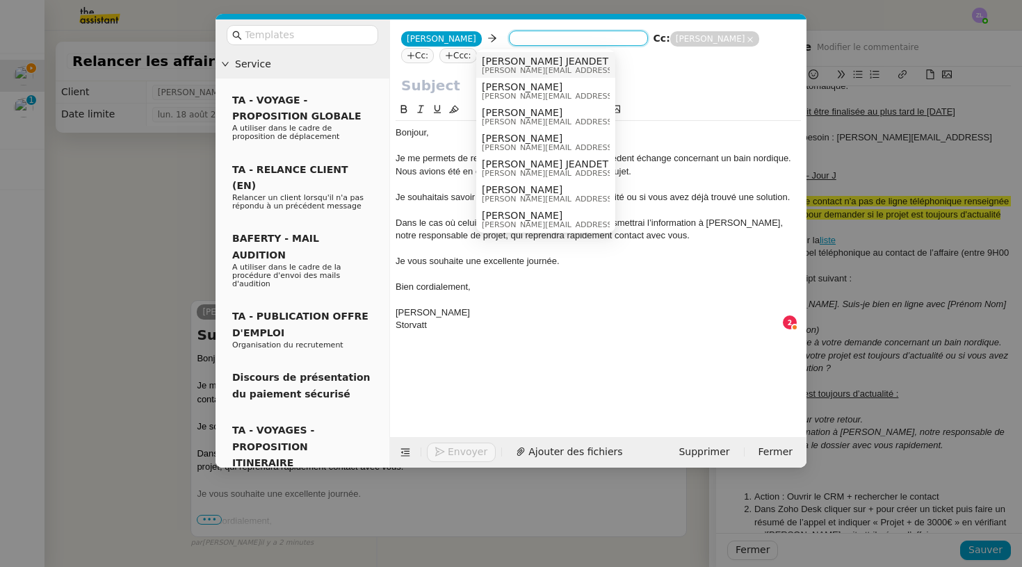
paste input "[EMAIL_ADDRESS][DOMAIN_NAME]"
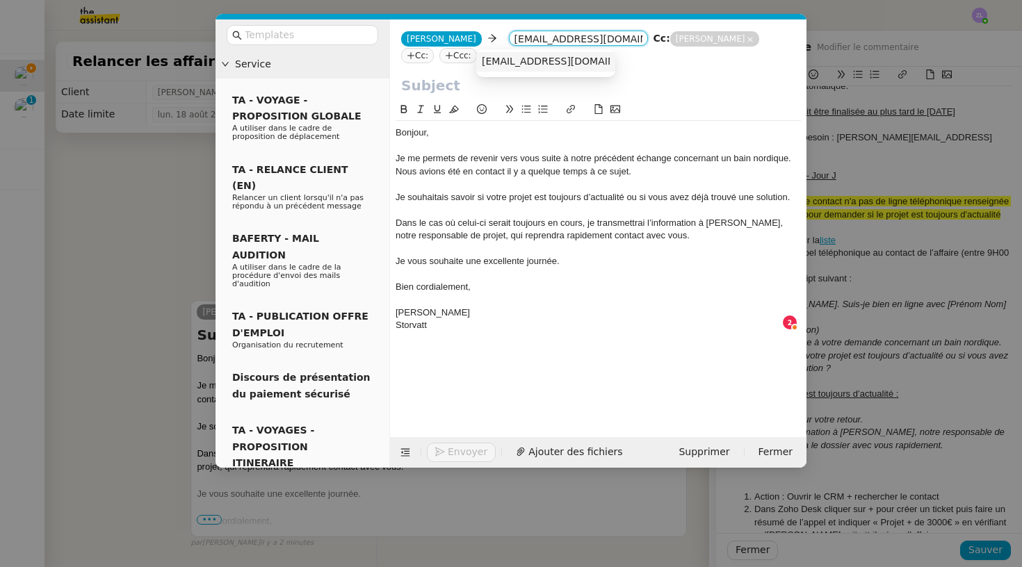
type input "[EMAIL_ADDRESS][DOMAIN_NAME]"
click at [511, 65] on span "[EMAIL_ADDRESS][DOMAIN_NAME]" at bounding box center [567, 61] width 170 height 11
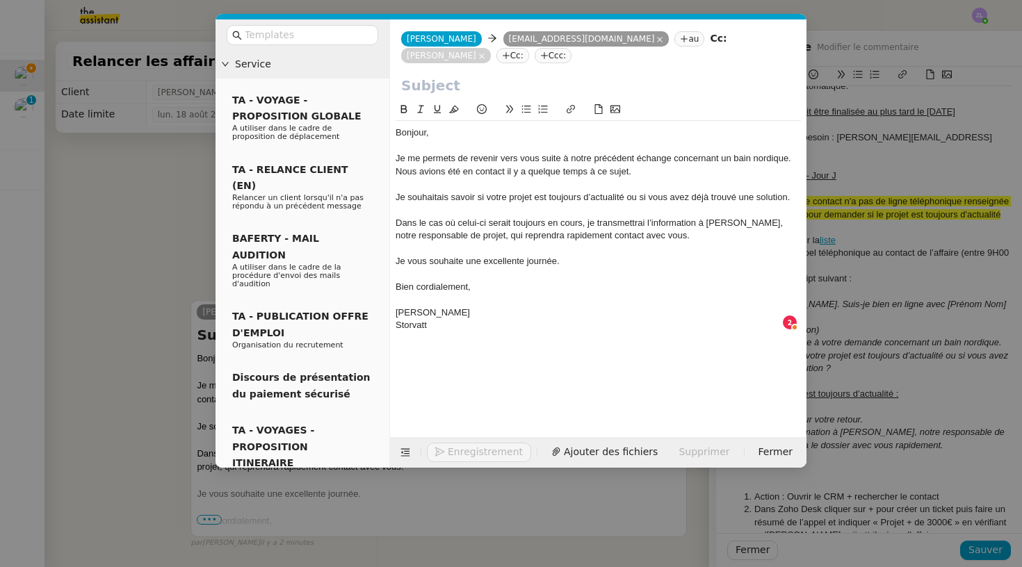
click at [146, 235] on nz-modal-container "Service TA - VOYAGE - PROPOSITION GLOBALE A utiliser dans le cadre de propositi…" at bounding box center [511, 283] width 1022 height 567
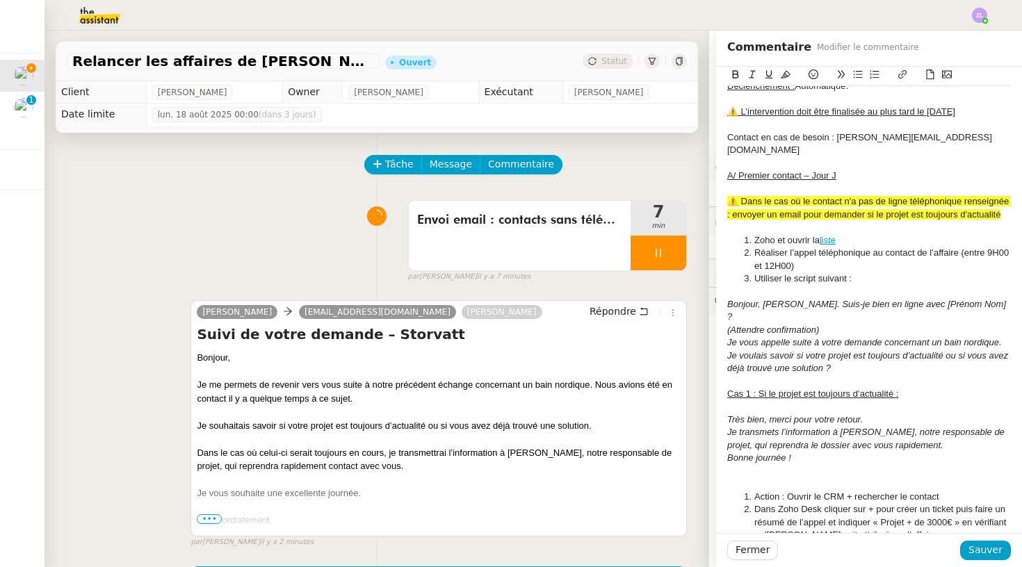
scroll to position [33, 0]
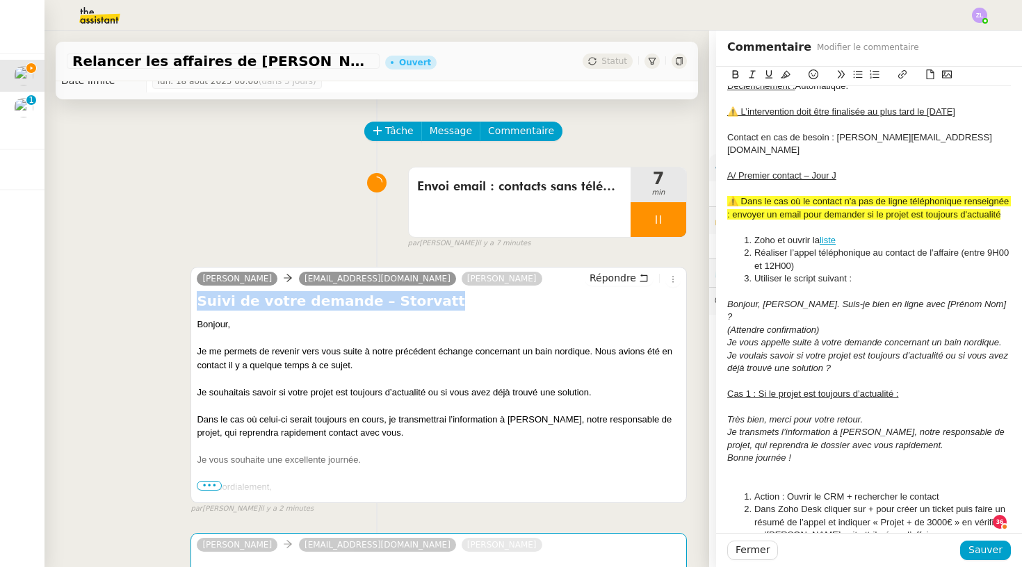
drag, startPoint x: 421, startPoint y: 303, endPoint x: 161, endPoint y: 304, distance: 260.7
click at [161, 304] on div "[PERSON_NAME] [PERSON_NAME][EMAIL_ADDRESS][DOMAIN_NAME] [PERSON_NAME] Suivi de …" at bounding box center [377, 384] width 620 height 261
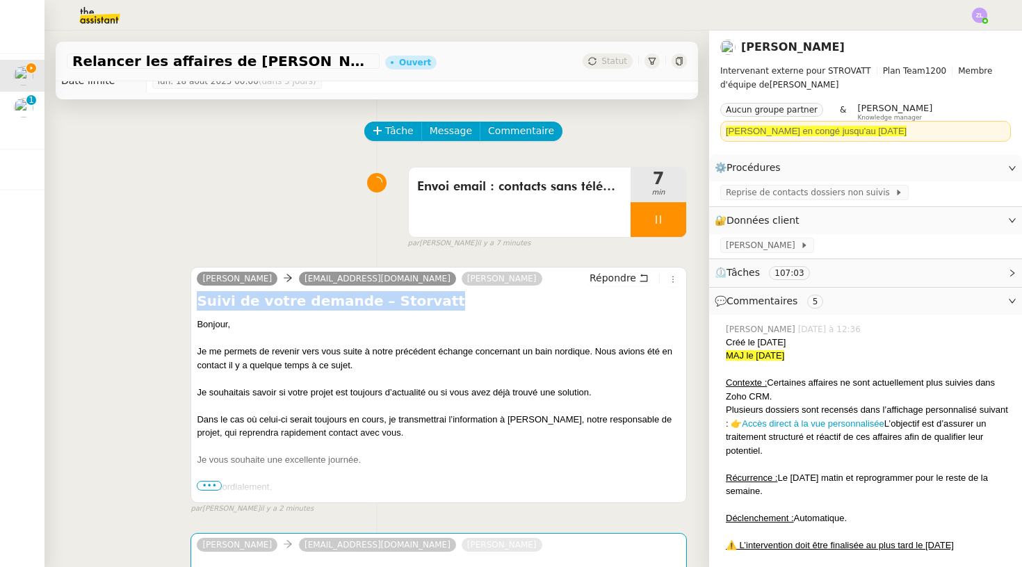
scroll to position [332, 0]
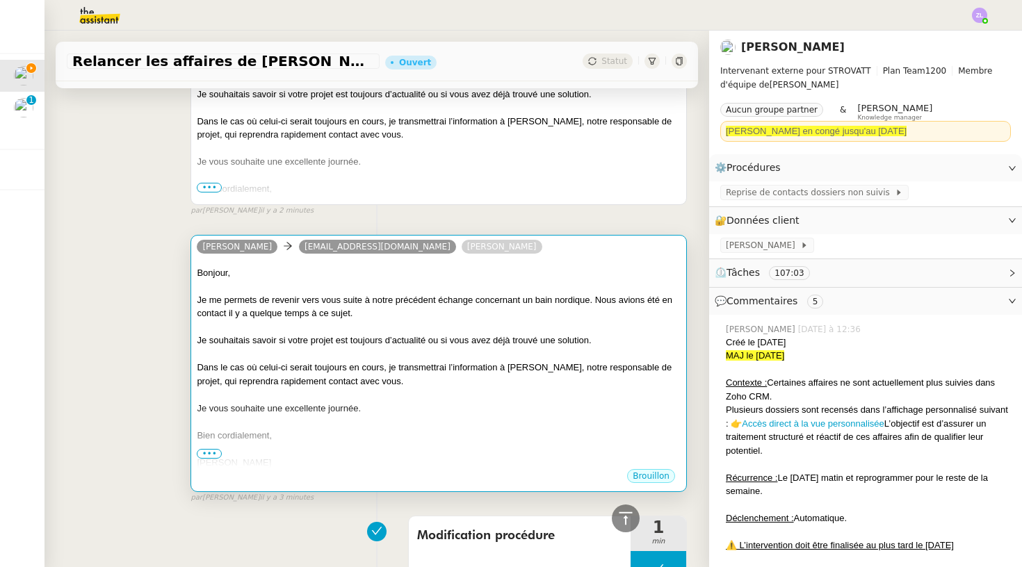
click at [259, 388] on div at bounding box center [439, 395] width 484 height 14
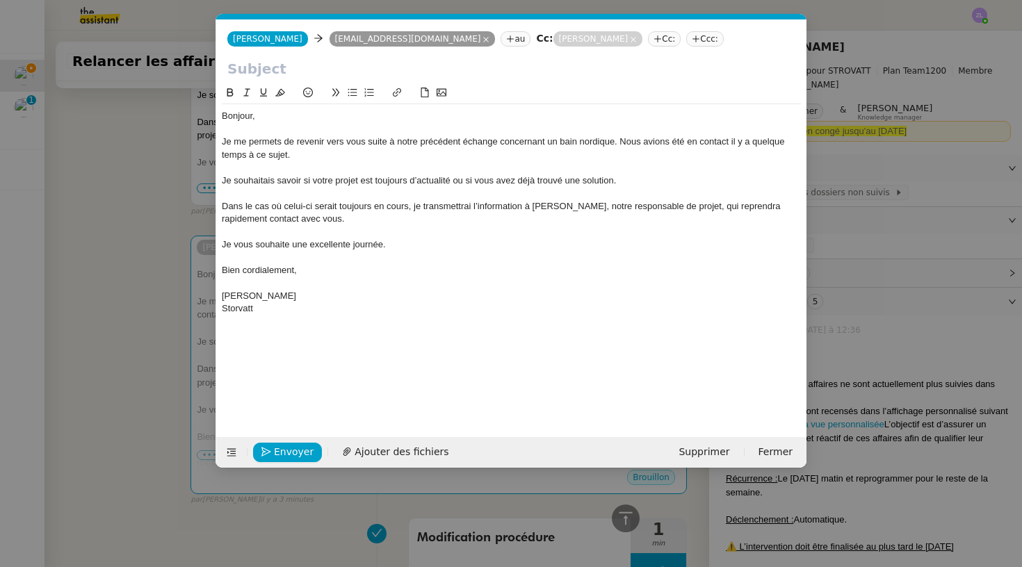
scroll to position [0, 30]
click at [250, 60] on input "text" at bounding box center [511, 68] width 568 height 21
paste input "Suivi de votre demande – Storvatt"
type input "Suivi de votre demande – Storvatt"
click at [302, 456] on span "Envoyer" at bounding box center [294, 452] width 40 height 16
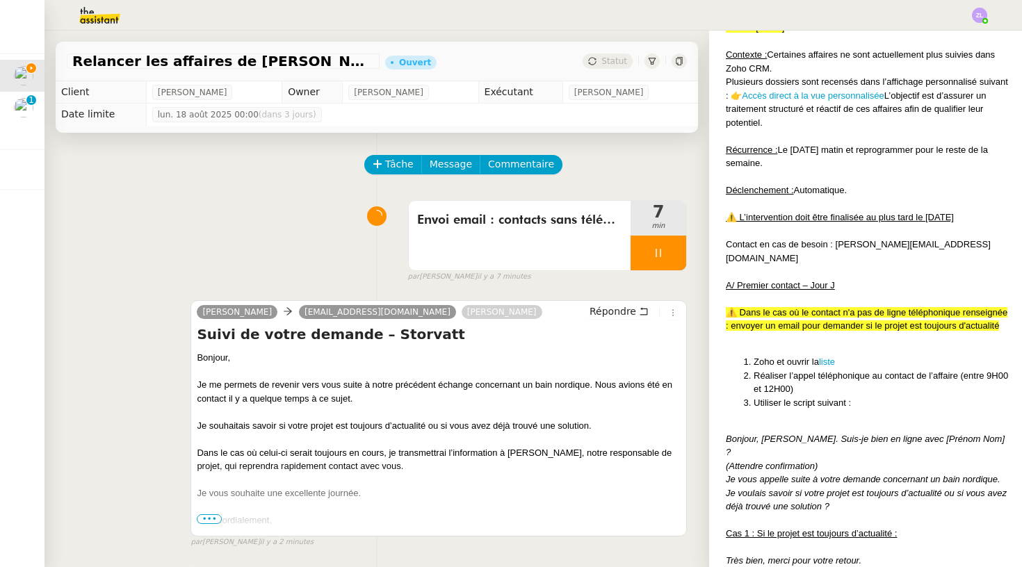
scroll to position [207, 0]
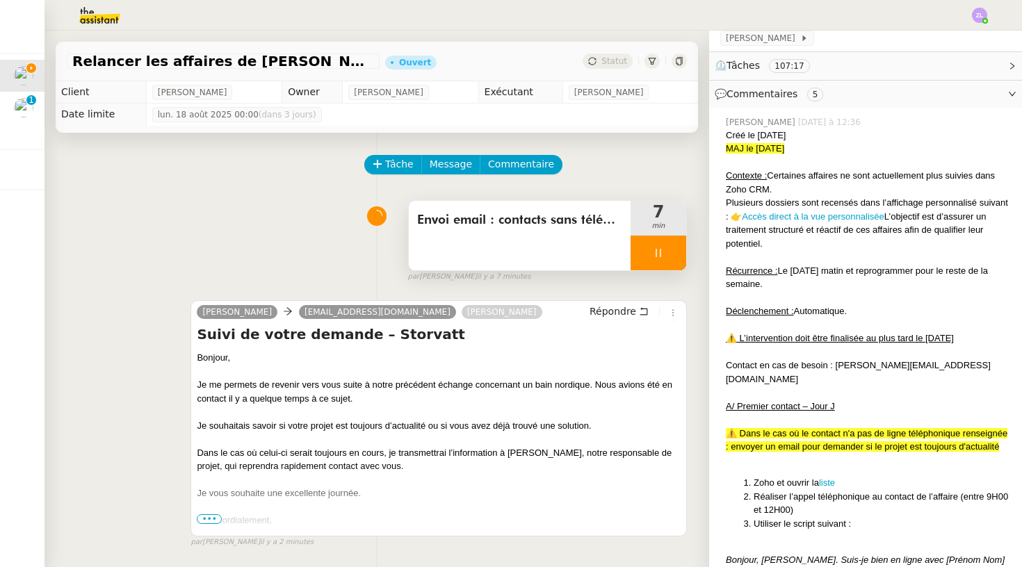
click at [640, 261] on div at bounding box center [658, 253] width 56 height 35
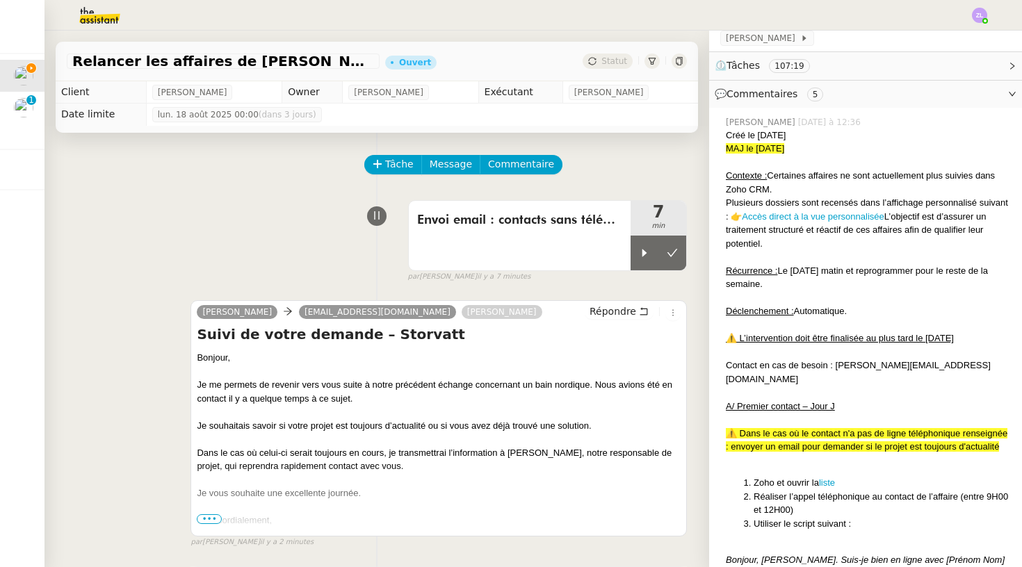
click at [676, 257] on icon at bounding box center [672, 252] width 11 height 11
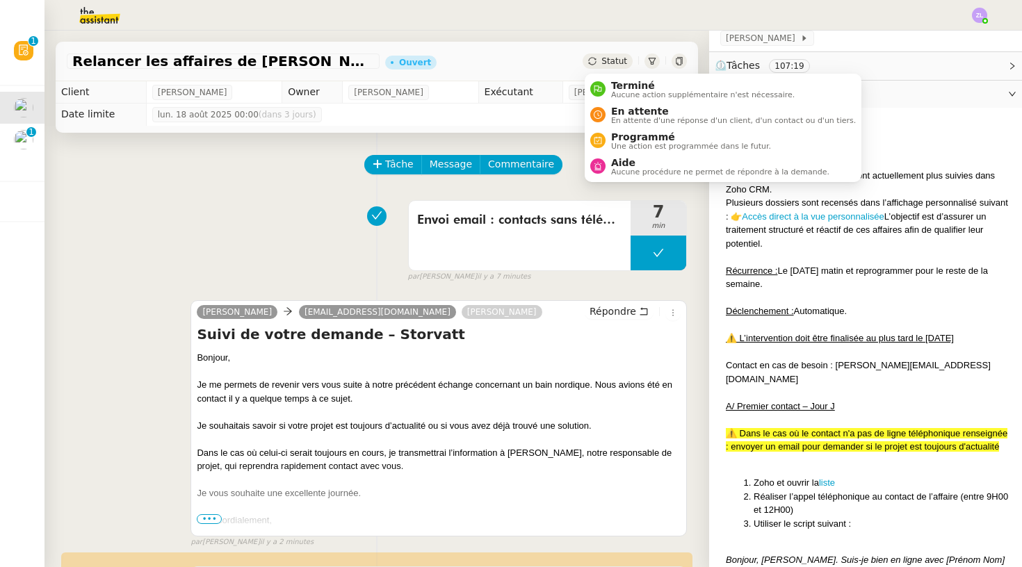
click at [603, 60] on span "Statut" at bounding box center [614, 61] width 26 height 10
click at [623, 158] on span "Aide" at bounding box center [720, 162] width 218 height 11
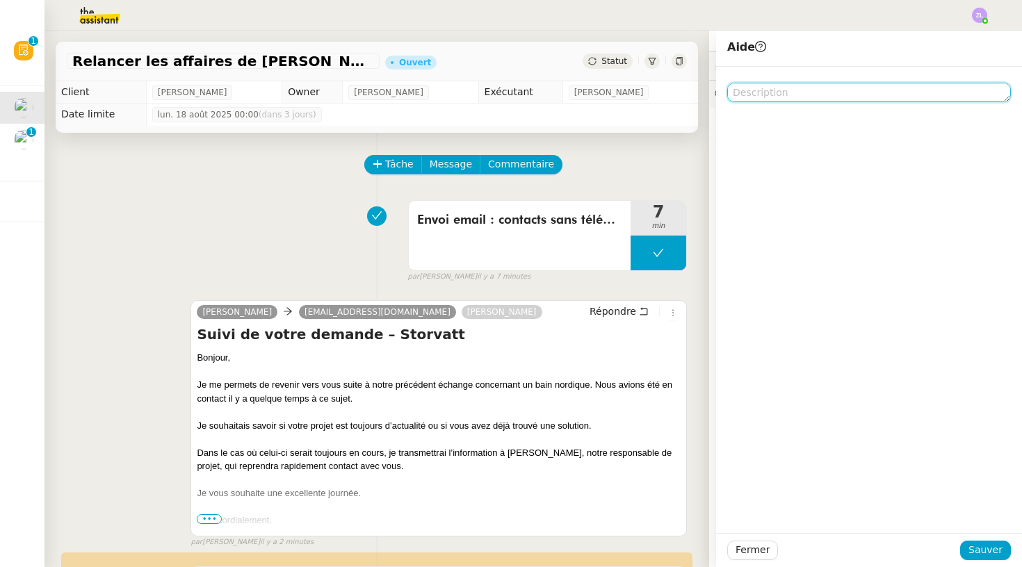
click at [749, 88] on textarea at bounding box center [869, 92] width 284 height 19
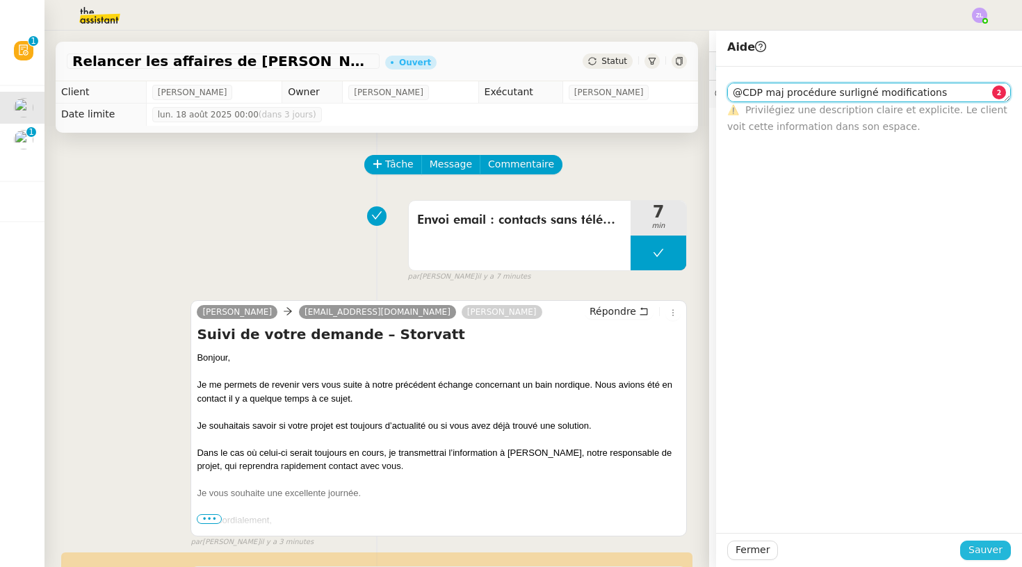
type textarea "@CDP maj procédure surligné modifications"
click at [989, 555] on span "Sauver" at bounding box center [985, 550] width 34 height 16
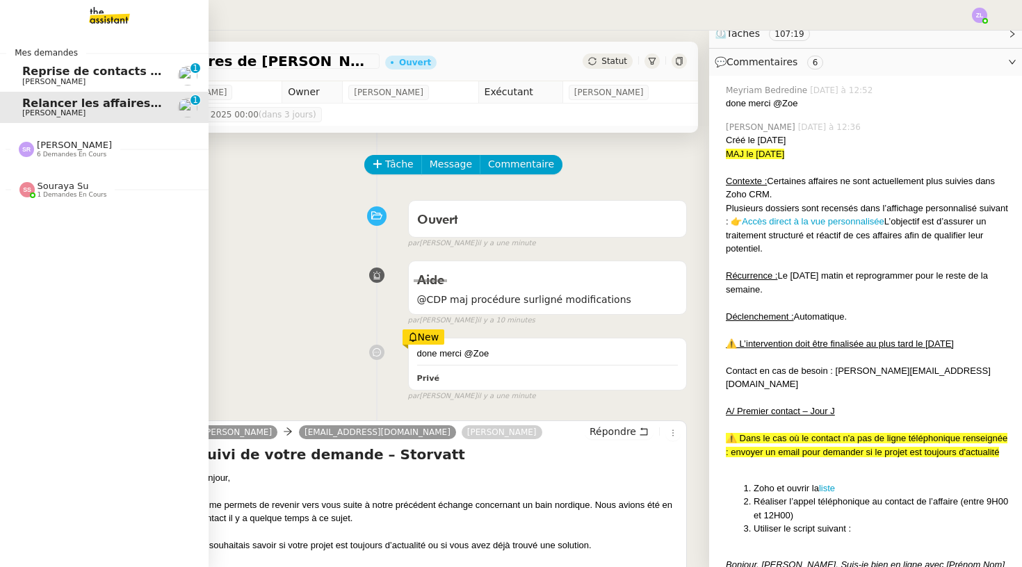
click at [28, 67] on span "Reprise de contacts dossiers non suivis - [DATE]" at bounding box center [173, 71] width 302 height 13
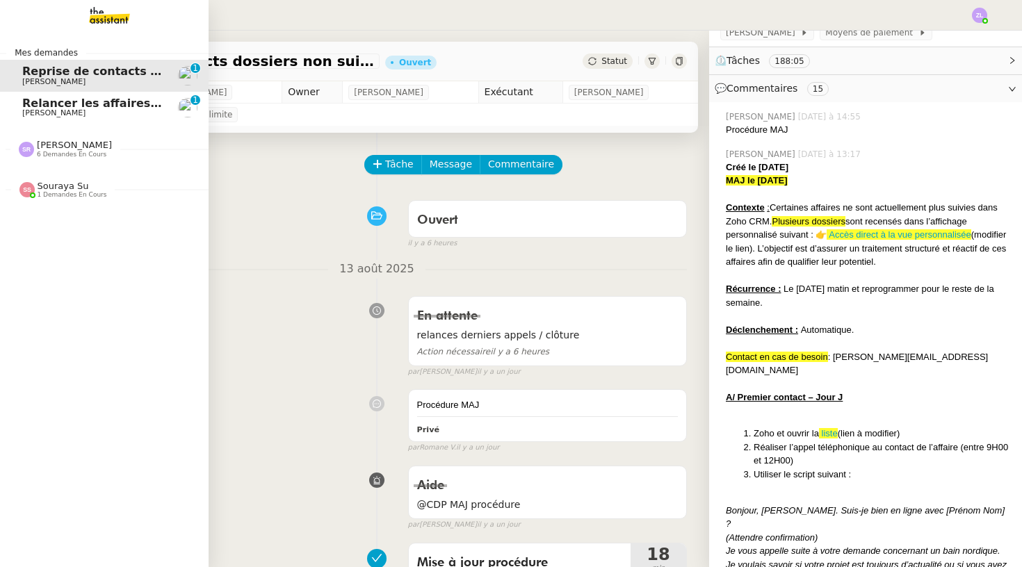
click at [104, 110] on span "[PERSON_NAME]" at bounding box center [92, 113] width 140 height 8
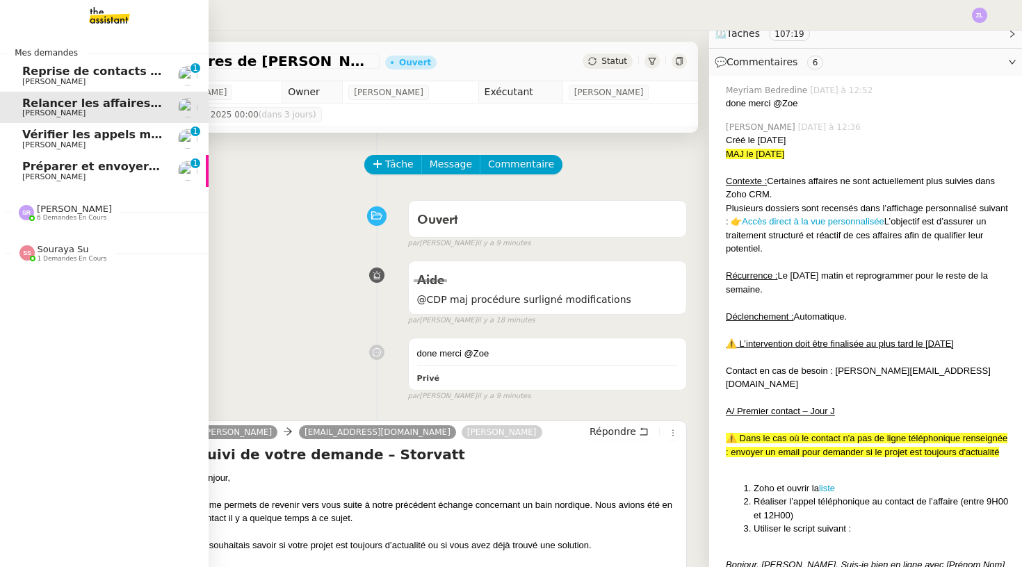
click at [85, 175] on span "[PERSON_NAME]" at bounding box center [53, 176] width 63 height 9
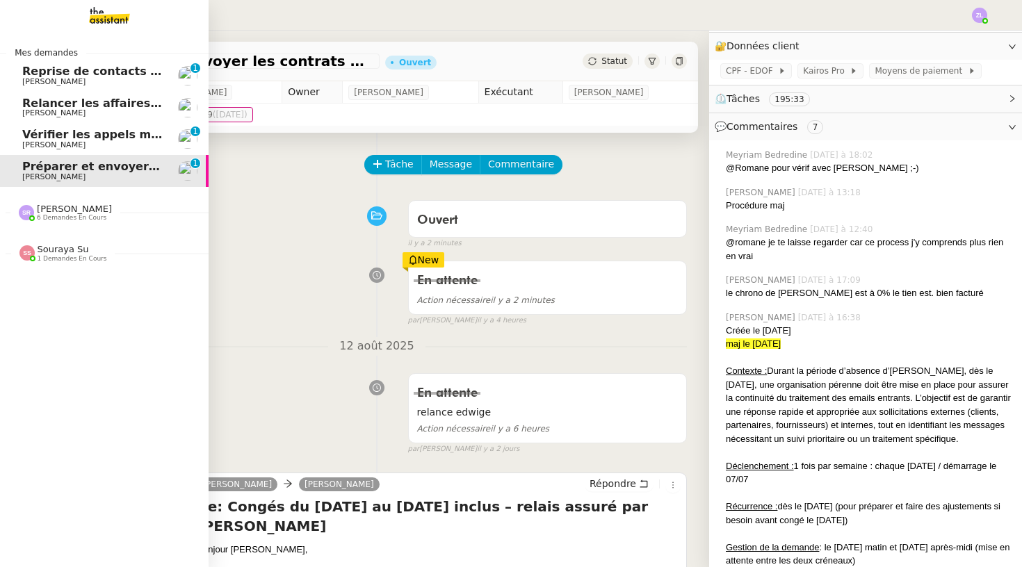
click at [68, 76] on span "Reprise de contacts dossiers non suivis - [DATE]" at bounding box center [173, 71] width 302 height 13
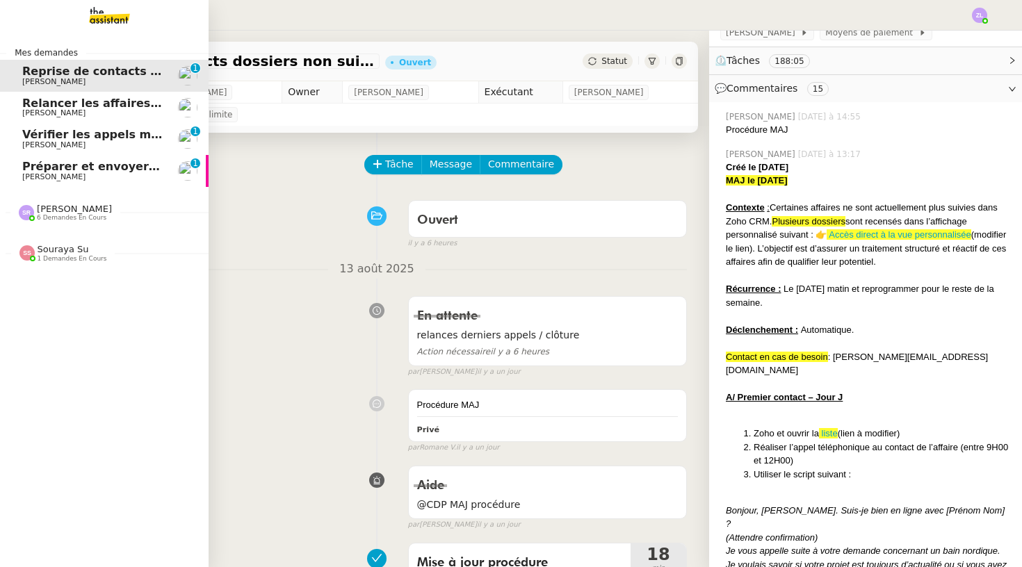
click at [85, 120] on link "Relancer les affaires de [PERSON_NAME]" at bounding box center [104, 108] width 209 height 32
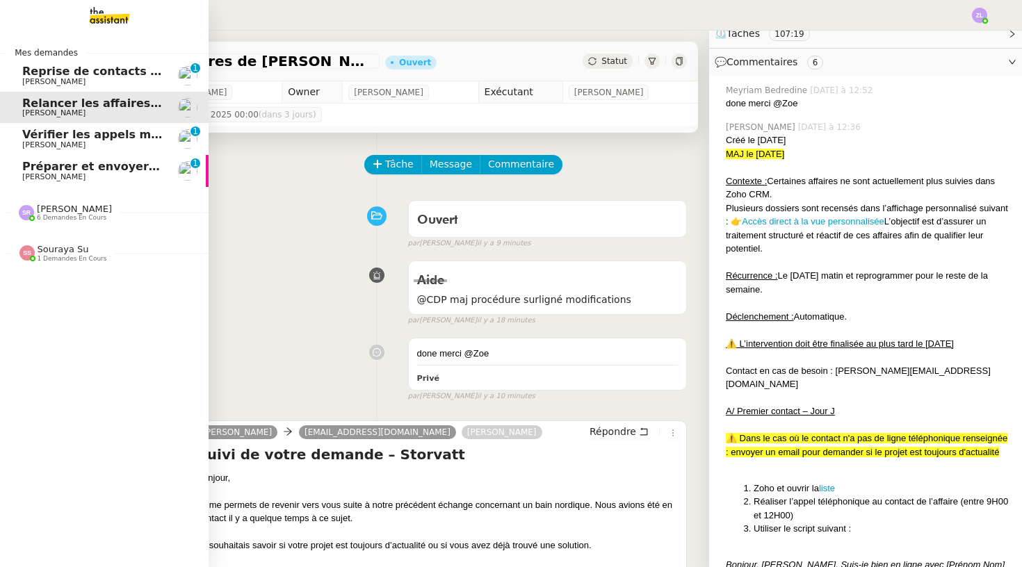
click at [99, 141] on span "[PERSON_NAME]" at bounding box center [92, 145] width 140 height 8
